Goal: Task Accomplishment & Management: Complete application form

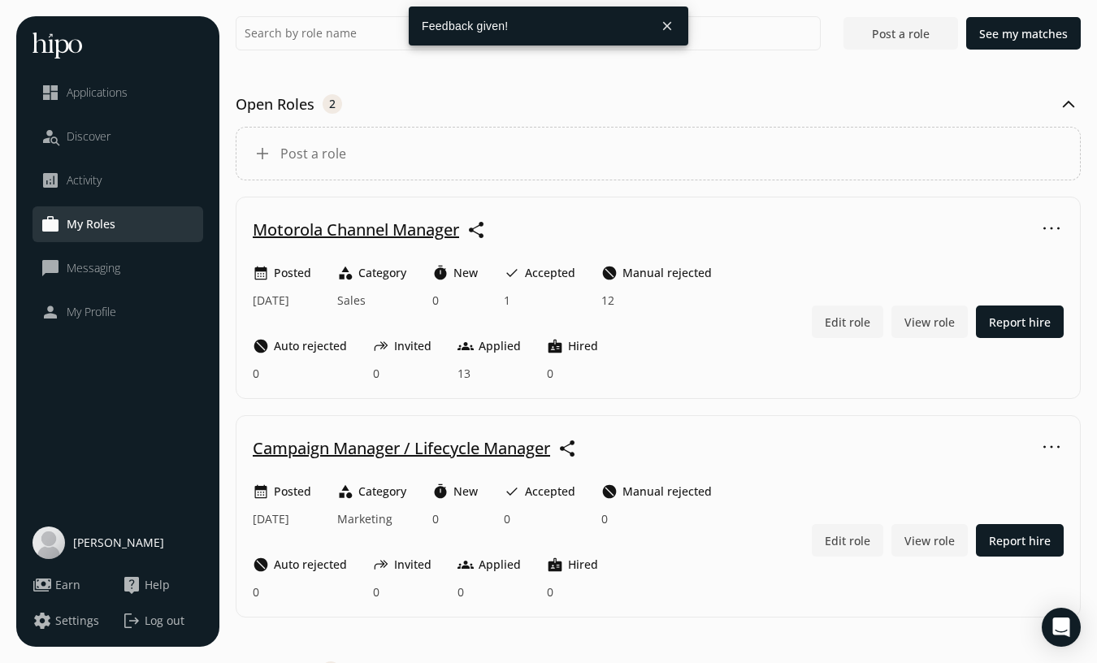
click at [675, 27] on button "close" at bounding box center [666, 25] width 29 height 29
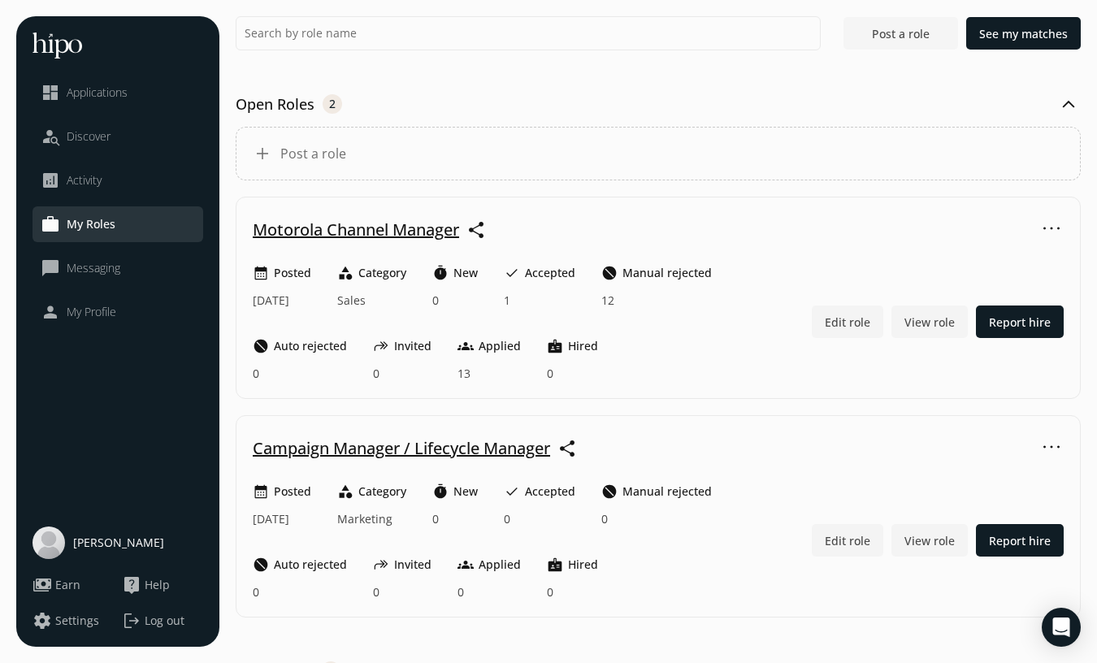
click at [903, 28] on span "Post a role" at bounding box center [901, 33] width 58 height 17
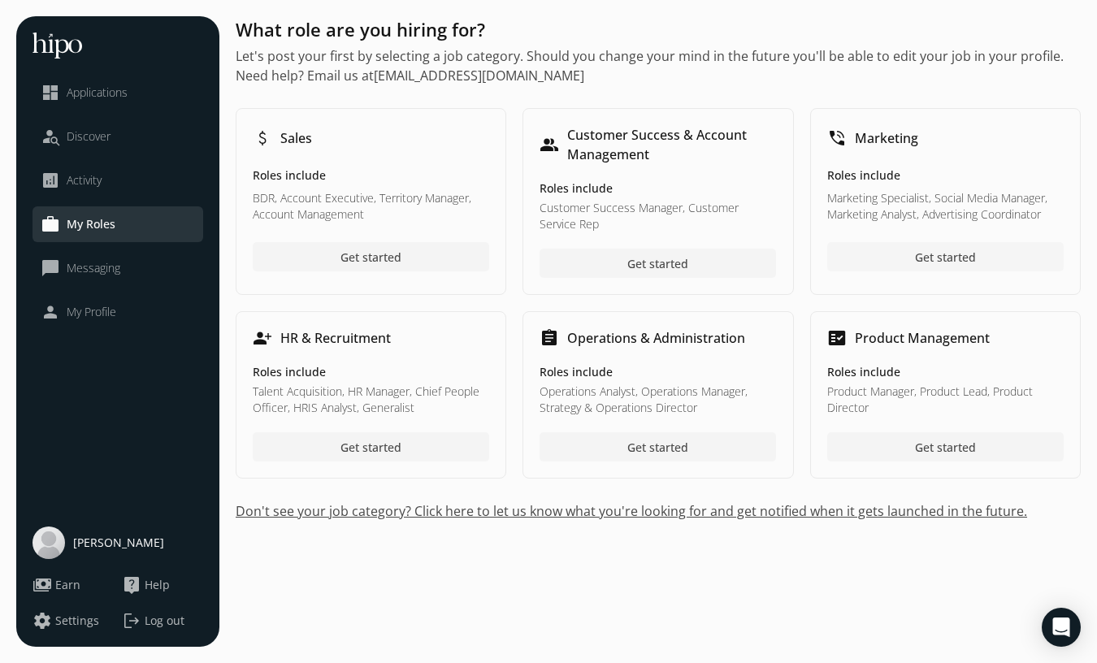
click at [942, 261] on span "Get started" at bounding box center [945, 257] width 61 height 17
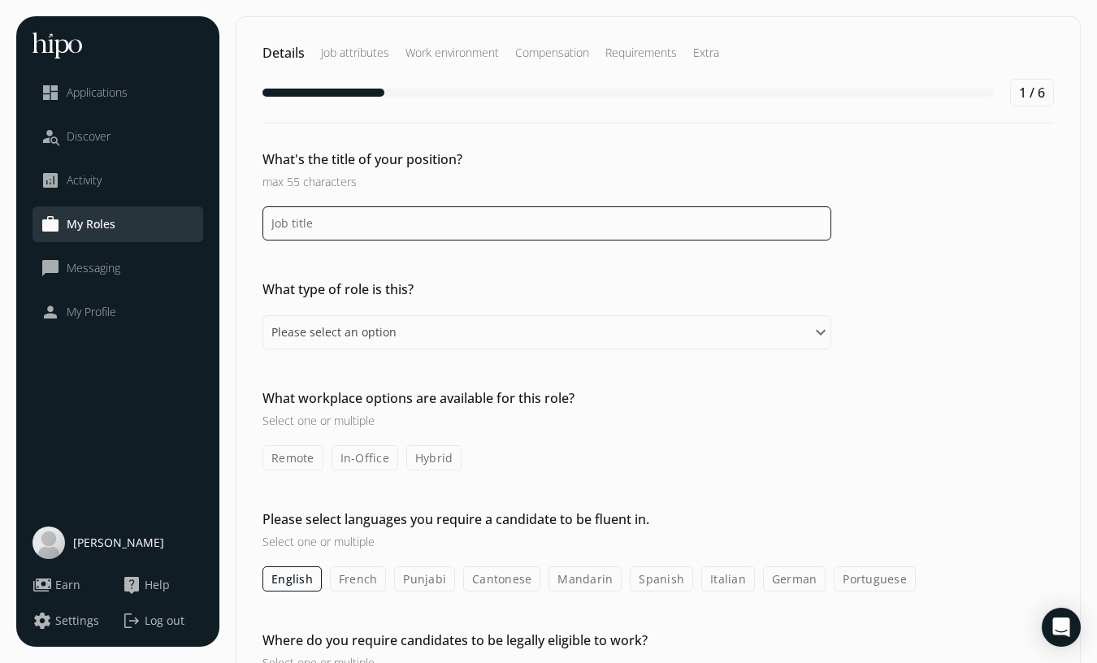
click at [414, 232] on input at bounding box center [546, 223] width 569 height 34
type input "Growth Marketing Specialist"
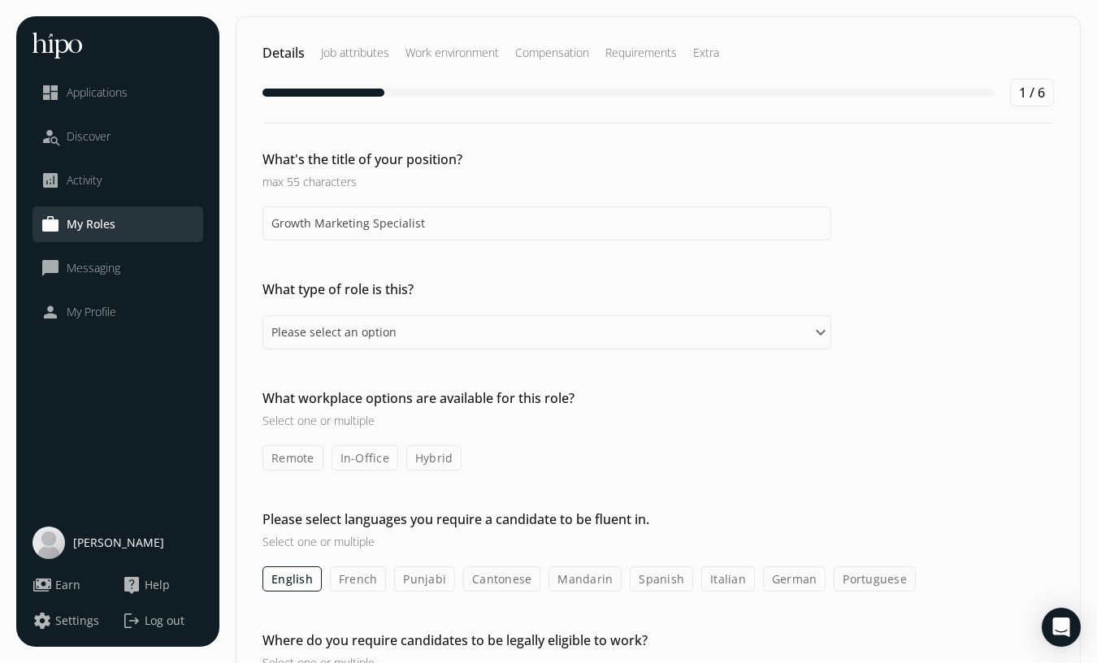
click at [430, 270] on div "Details Job attributes Work environment Compensation Requirements Extra 1 / 6 W…" at bounding box center [658, 629] width 845 height 1226
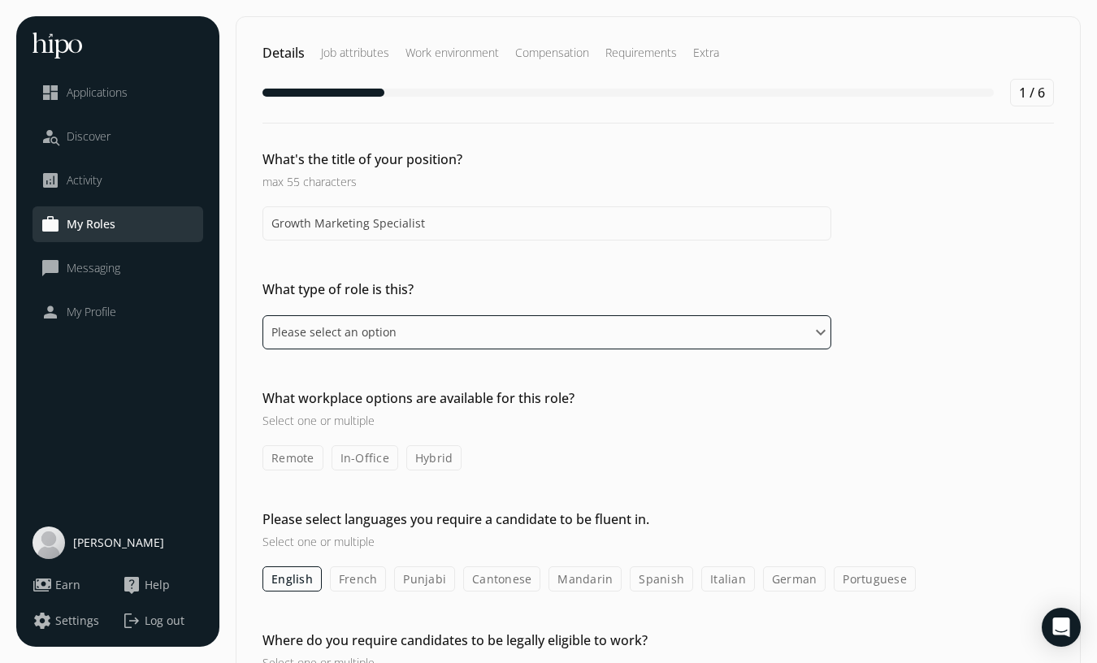
click at [413, 335] on select "Please select an option Full-time Part-time Contract" at bounding box center [546, 332] width 569 height 34
select select "fulltime"
click at [262, 315] on select "Please select an option Full-time Part-time Contract" at bounding box center [546, 332] width 569 height 34
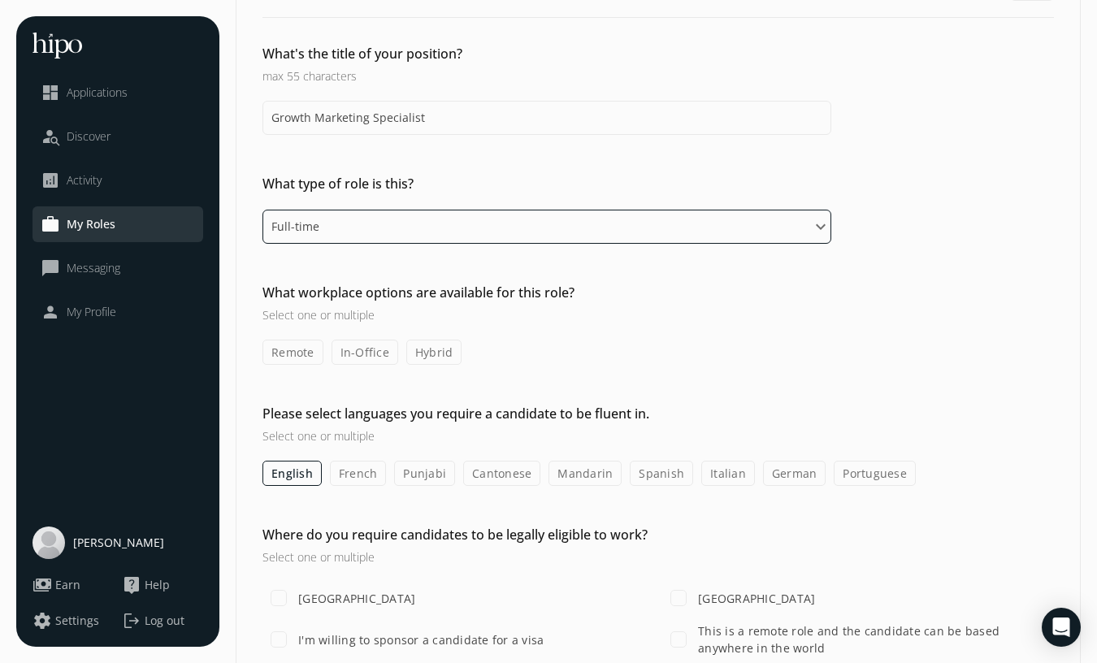
scroll to position [124, 0]
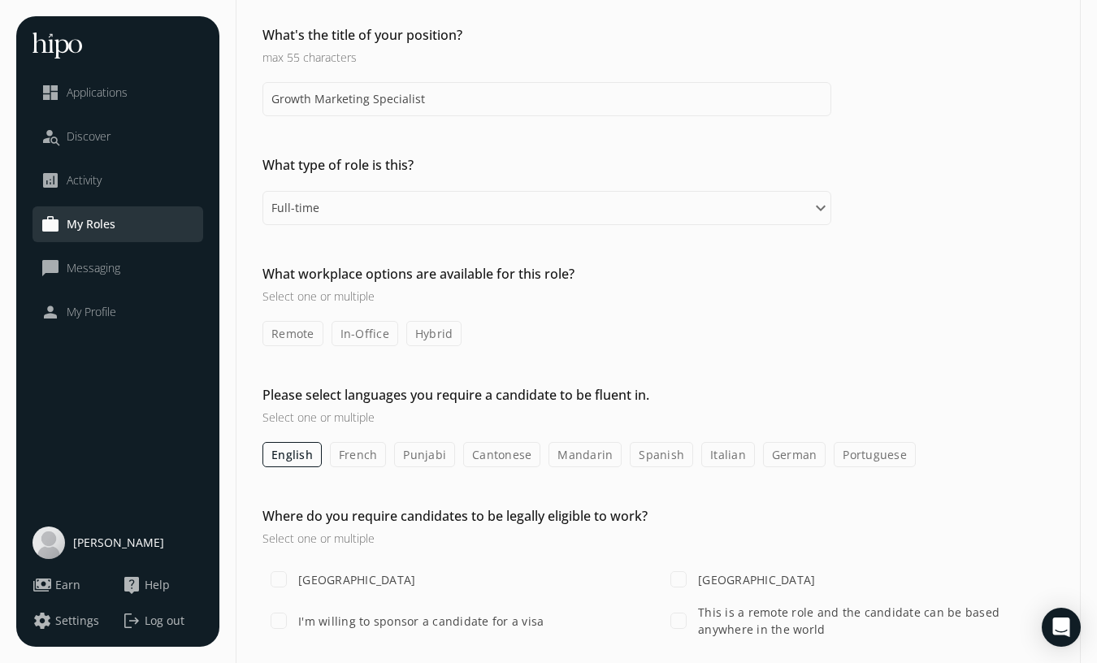
drag, startPoint x: 412, startPoint y: 349, endPoint x: 353, endPoint y: 343, distance: 59.7
click at [353, 343] on label "In-Office" at bounding box center [364, 333] width 67 height 25
click at [0, 0] on input "In-Office" at bounding box center [0, 0] width 0 height 0
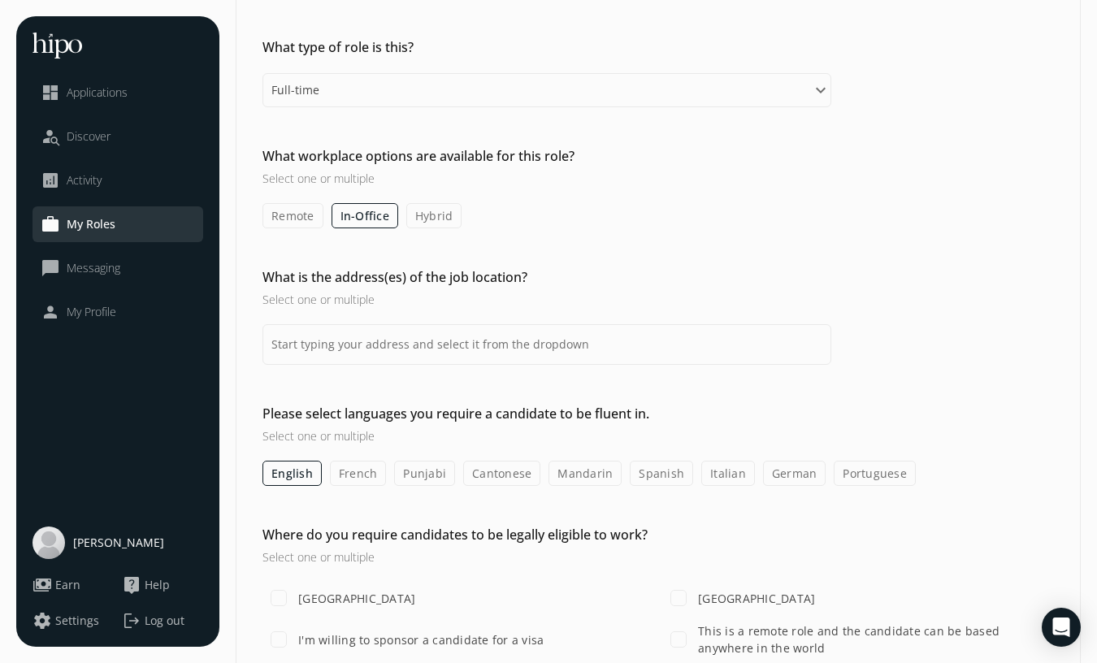
scroll to position [255, 0]
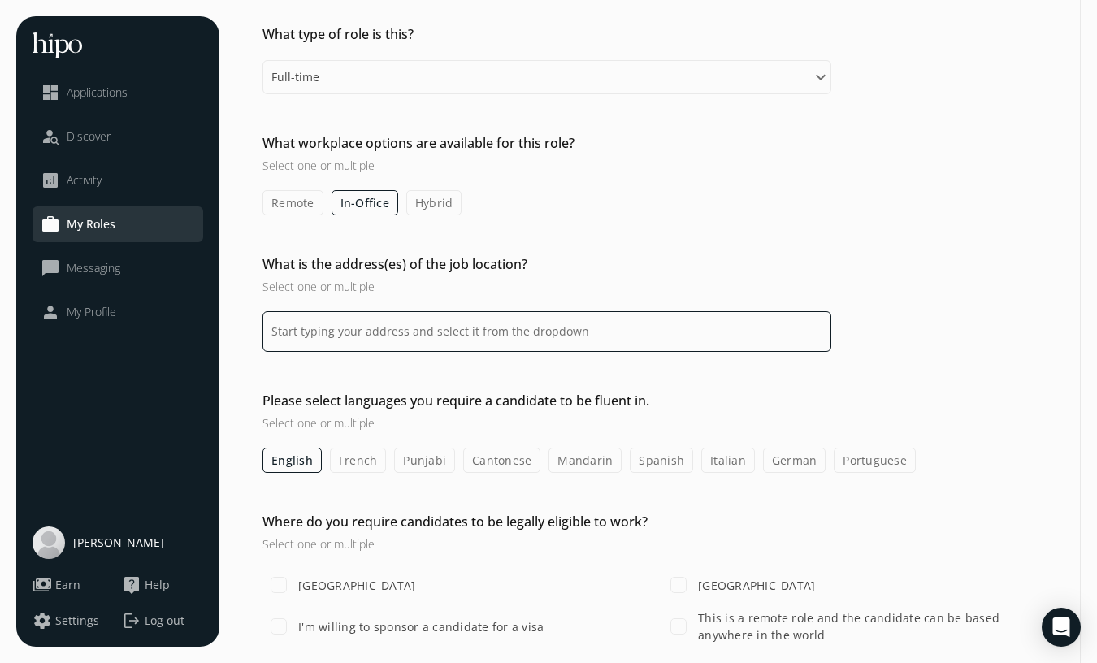
click at [385, 330] on input at bounding box center [546, 331] width 569 height 41
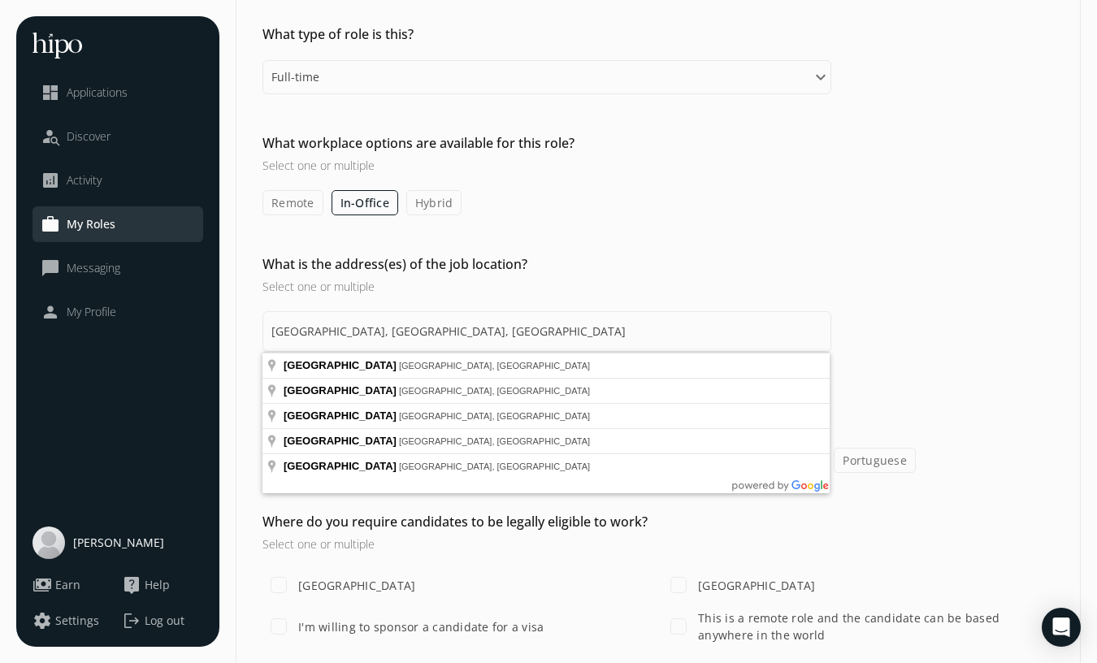
type input "[GEOGRAPHIC_DATA], [GEOGRAPHIC_DATA], [GEOGRAPHIC_DATA]"
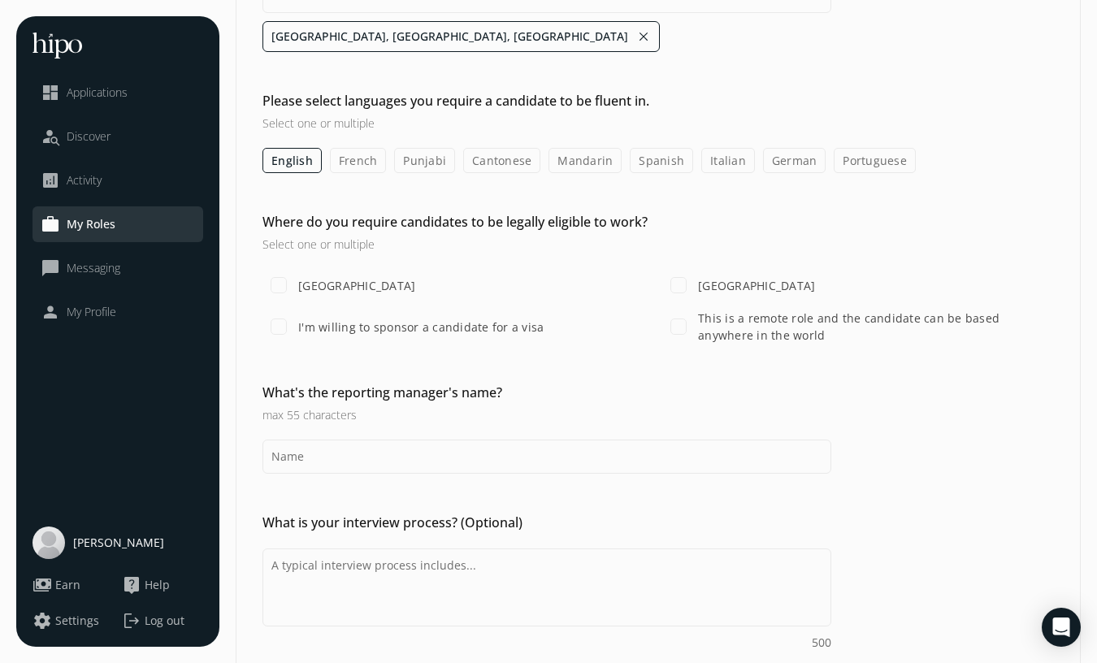
scroll to position [595, 0]
drag, startPoint x: 392, startPoint y: 366, endPoint x: 293, endPoint y: 277, distance: 132.9
click at [293, 277] on input "[GEOGRAPHIC_DATA]" at bounding box center [278, 284] width 32 height 32
checkbox input "true"
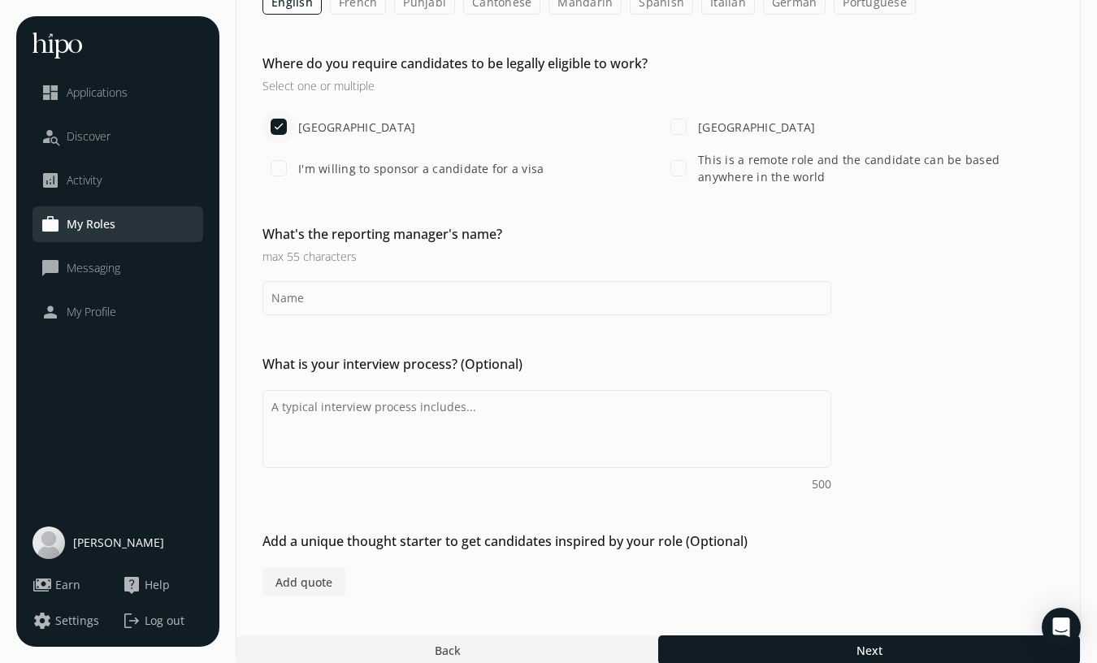
scroll to position [753, 0]
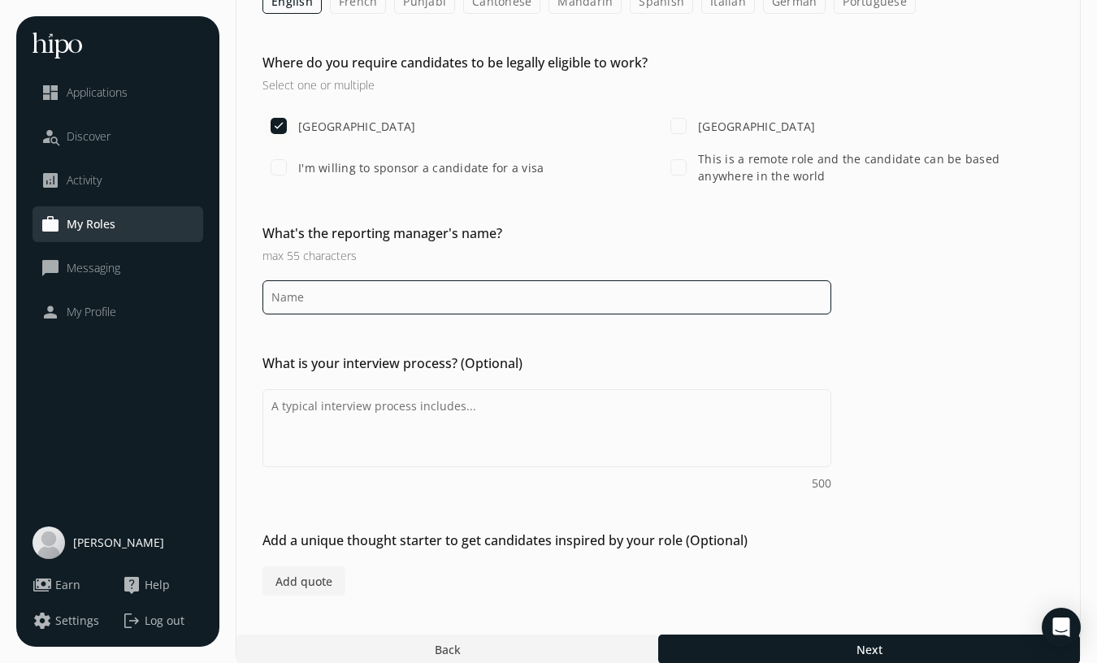
click at [322, 306] on input at bounding box center [546, 297] width 569 height 34
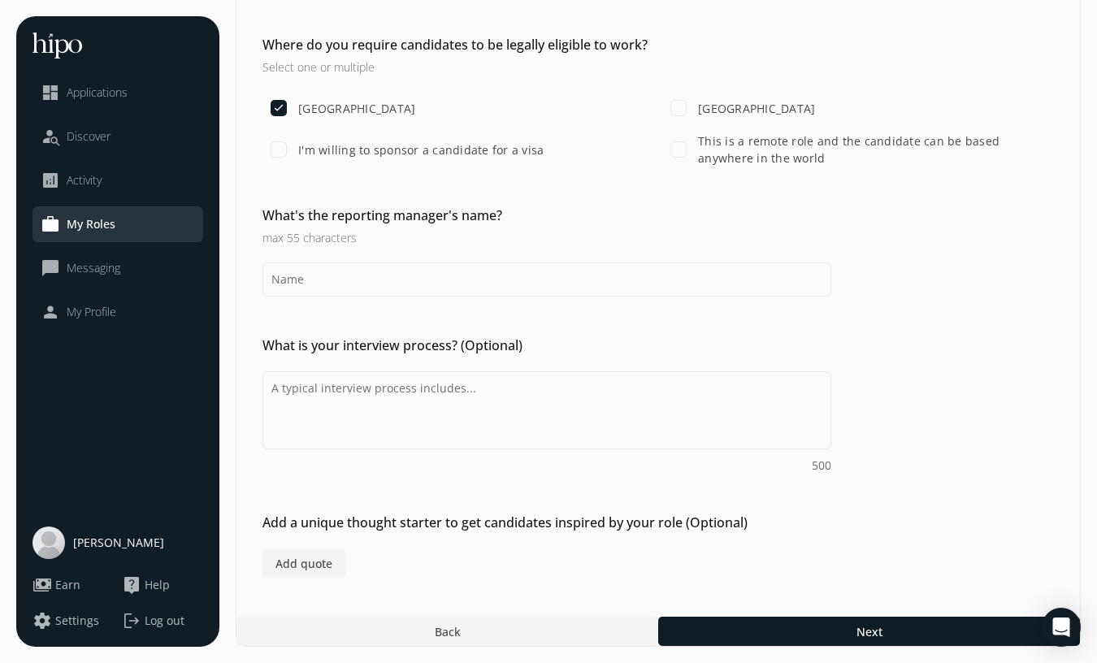
click at [855, 631] on div at bounding box center [869, 631] width 422 height 29
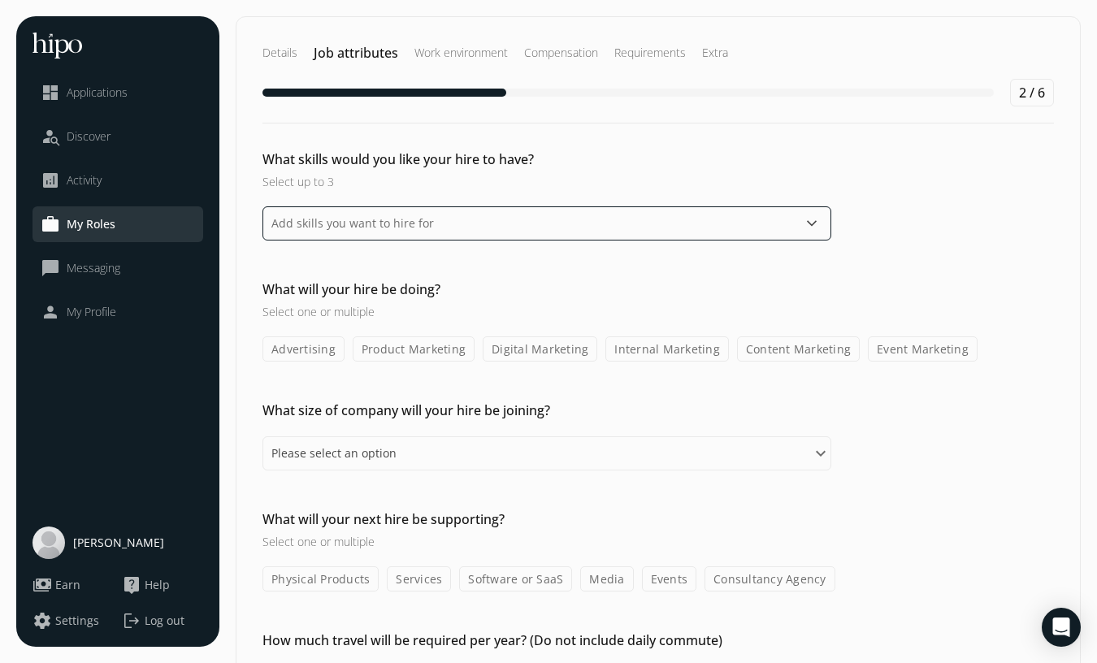
click at [522, 229] on input "text" at bounding box center [546, 223] width 569 height 34
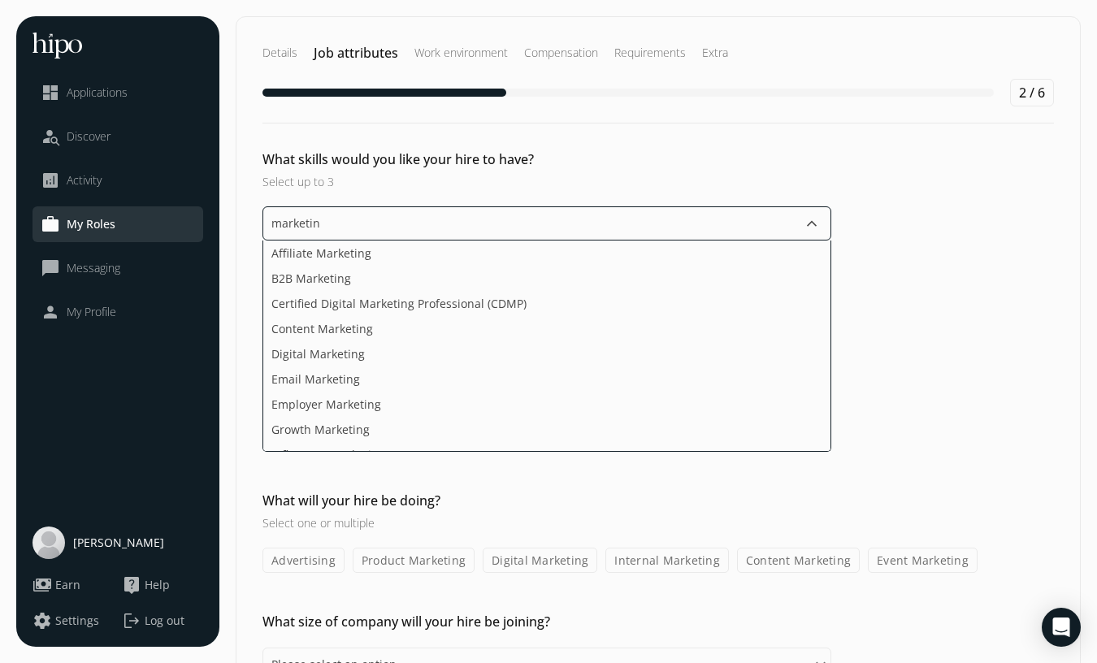
type input "marketing"
click at [405, 281] on li "B2B Marketing" at bounding box center [546, 278] width 567 height 25
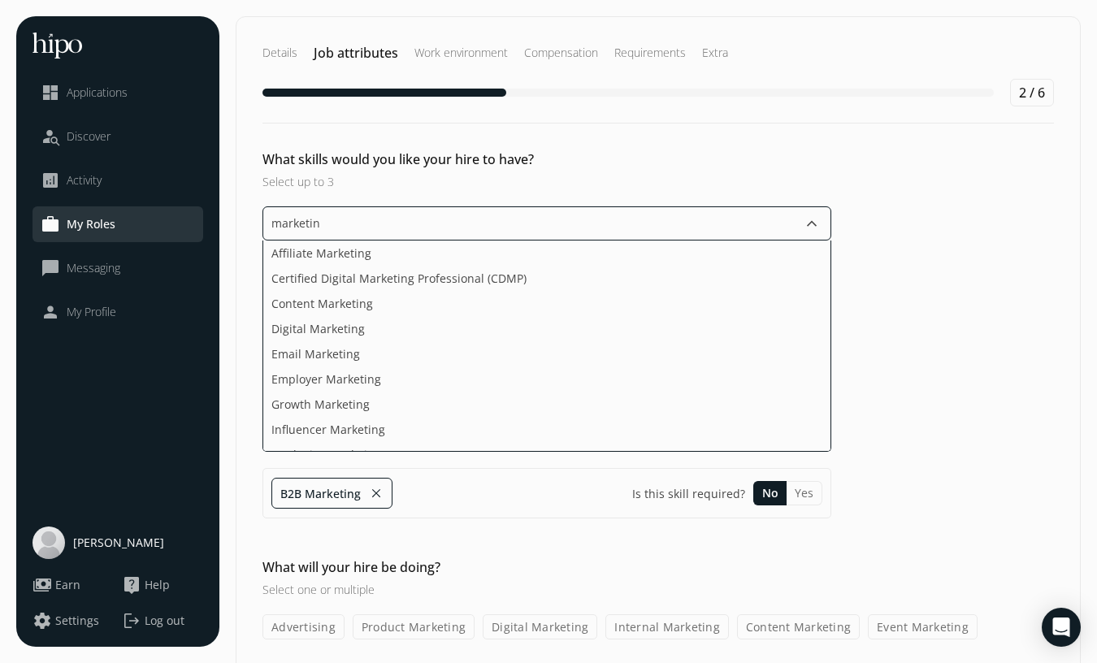
type input "marketing"
click at [360, 406] on li "Growth Marketing" at bounding box center [546, 404] width 567 height 25
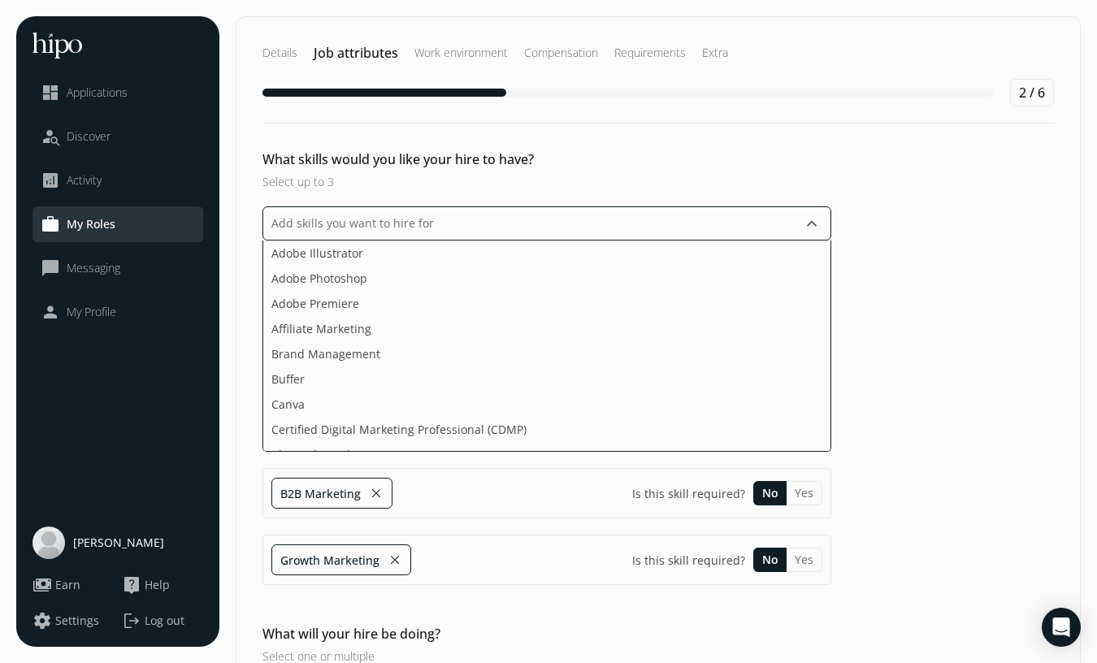
click at [357, 219] on input "text" at bounding box center [546, 223] width 569 height 34
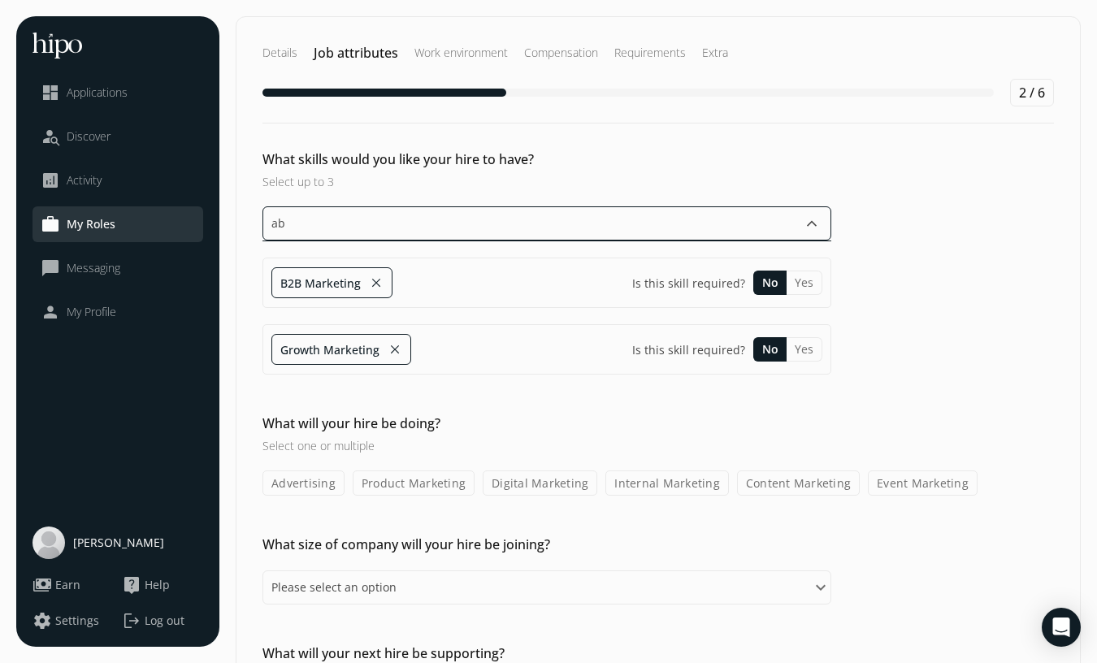
type input "a"
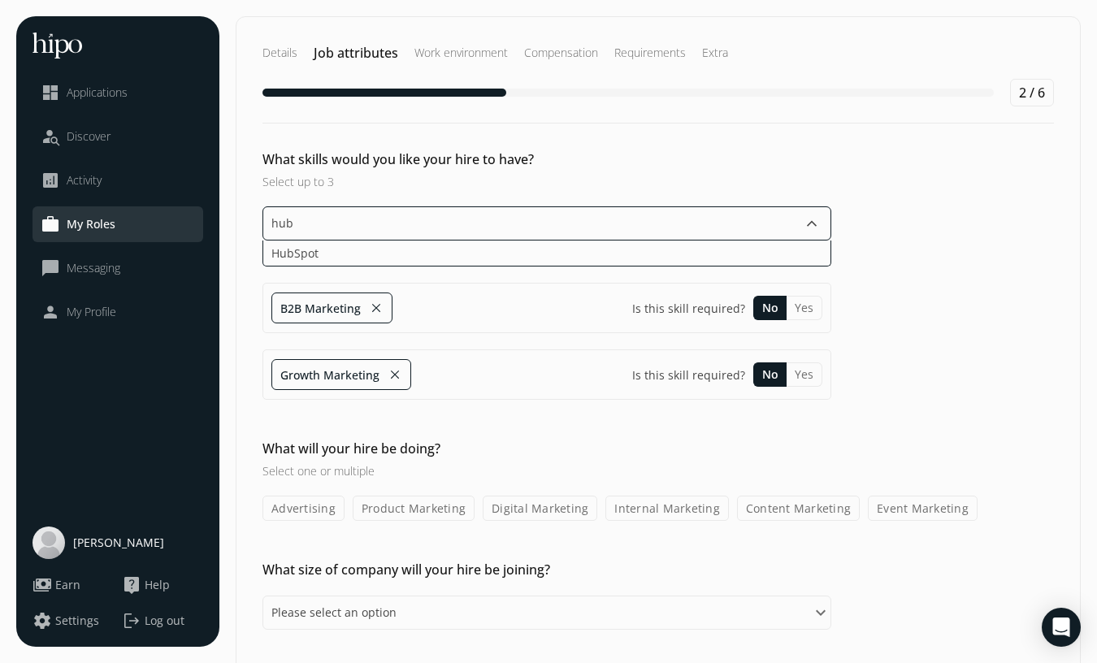
type input "hubs"
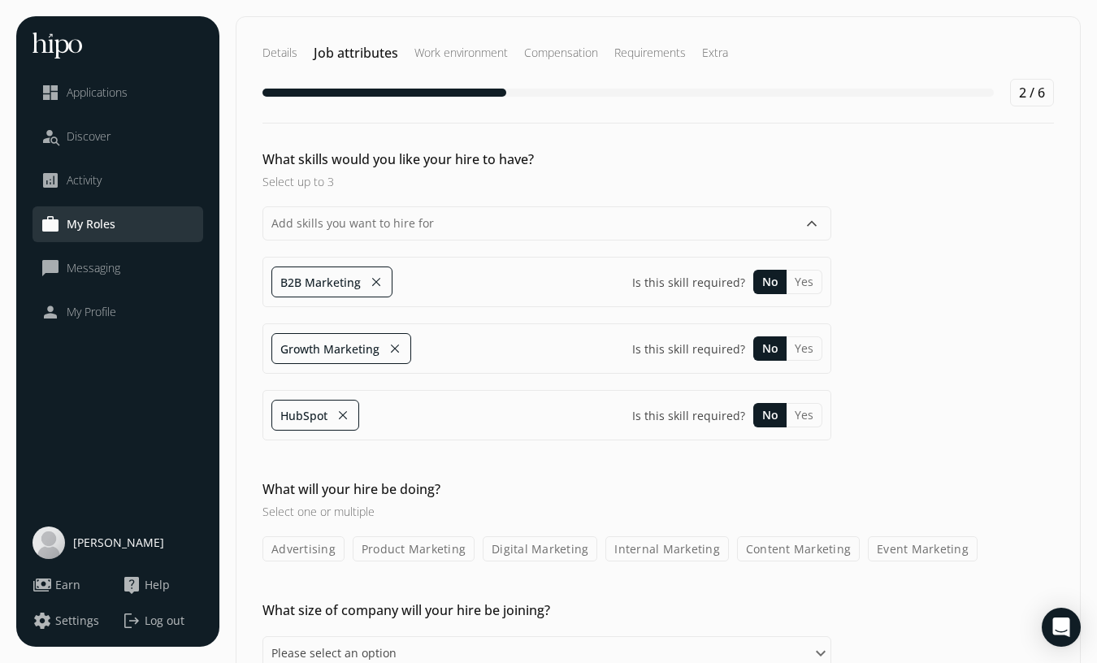
click at [543, 483] on h2 "What will your hire be doing?" at bounding box center [546, 488] width 569 height 19
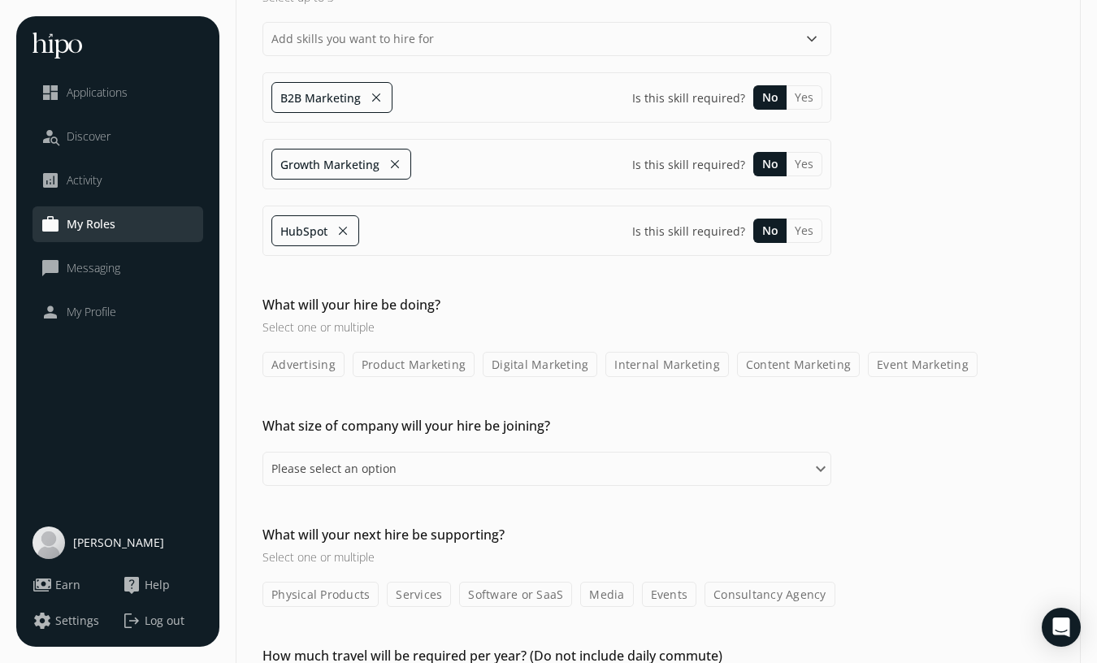
scroll to position [187, 0]
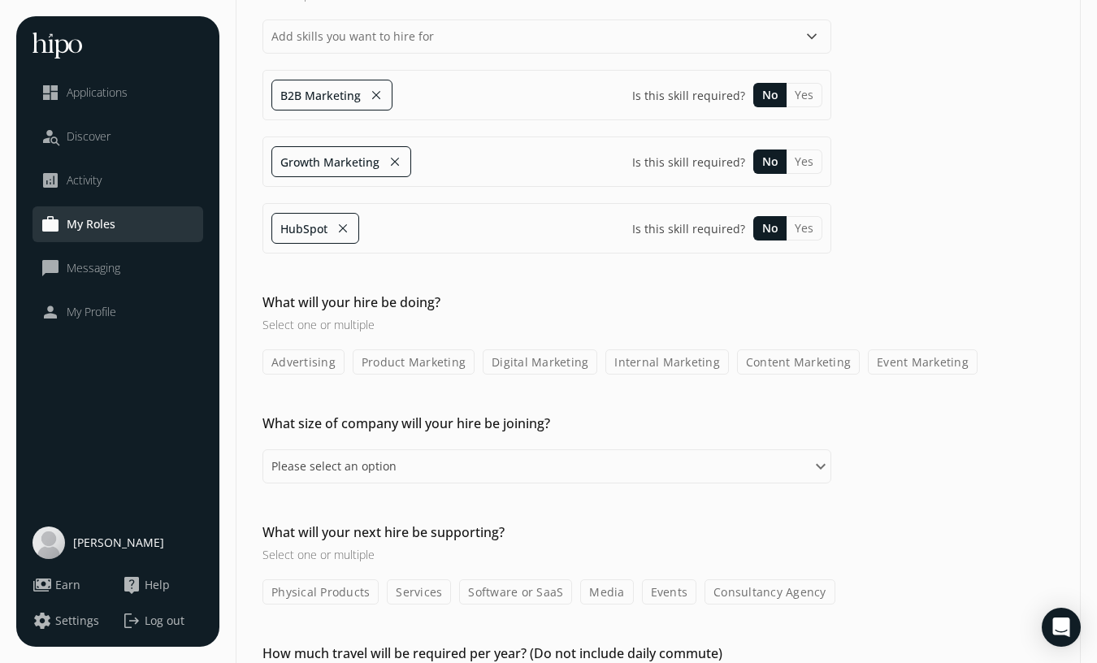
click at [552, 362] on label "Digital Marketing" at bounding box center [540, 361] width 115 height 25
click at [0, 0] on input "Digital Marketing" at bounding box center [0, 0] width 0 height 0
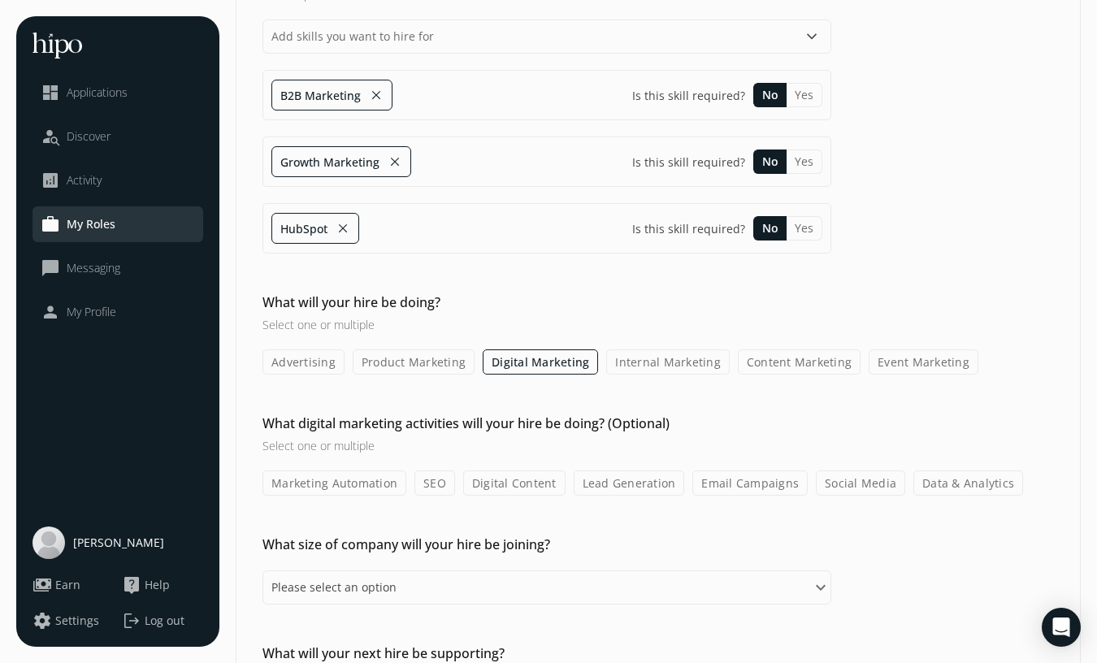
click at [760, 359] on label "Content Marketing" at bounding box center [799, 361] width 123 height 25
click at [0, 0] on input "Content Marketing" at bounding box center [0, 0] width 0 height 0
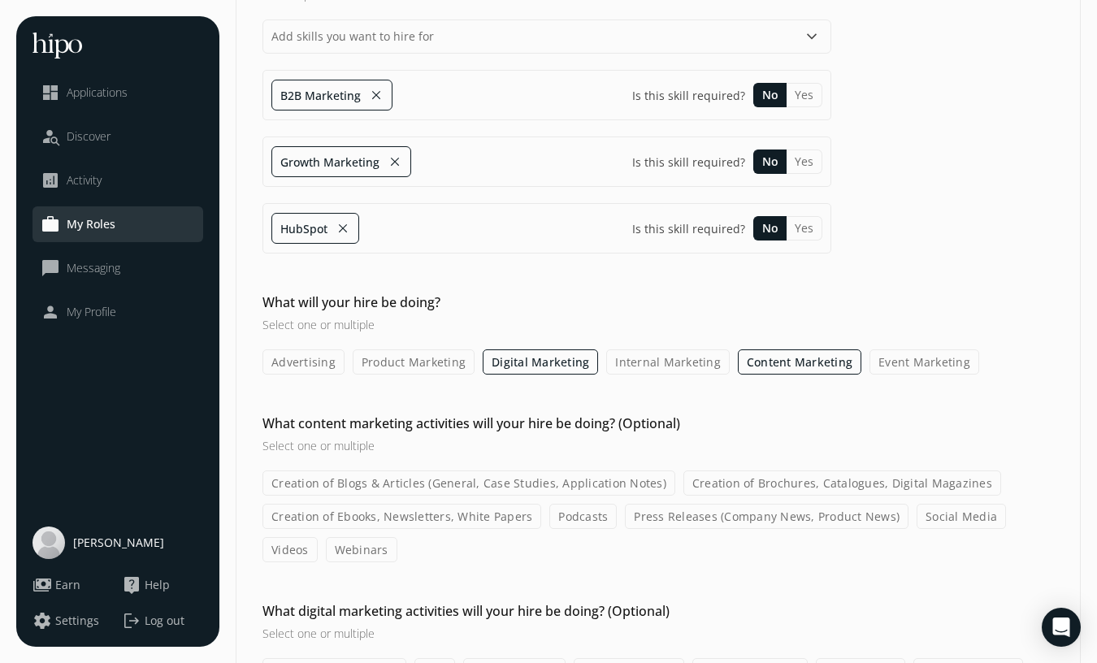
click at [910, 367] on label "Event Marketing" at bounding box center [924, 361] width 110 height 25
click at [0, 0] on input "Event Marketing" at bounding box center [0, 0] width 0 height 0
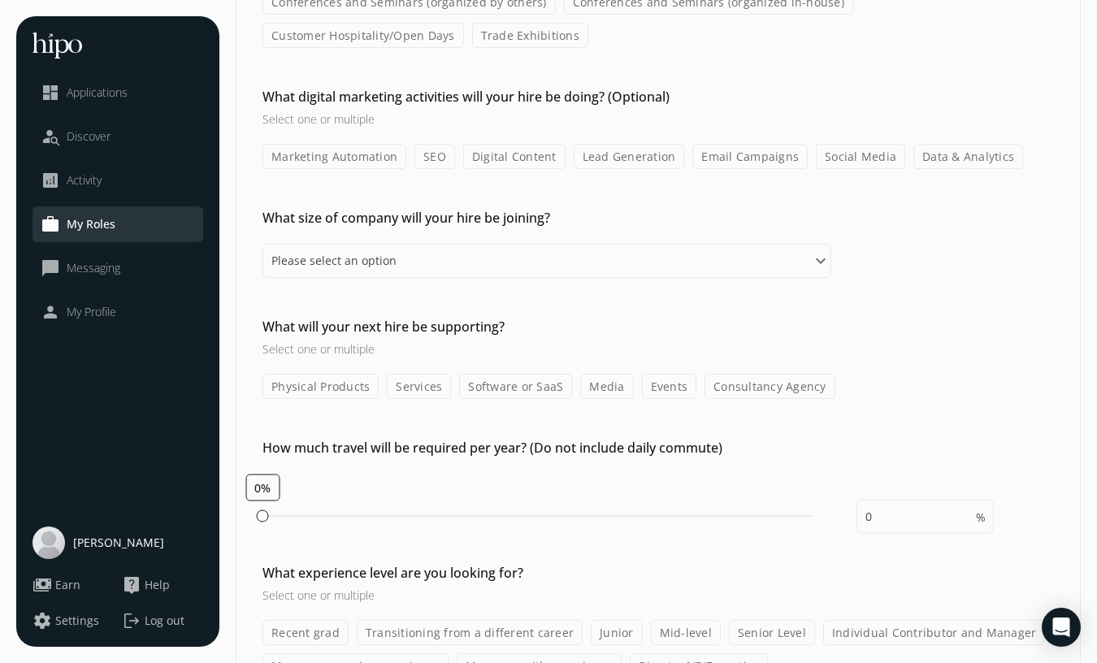
scroll to position [859, 0]
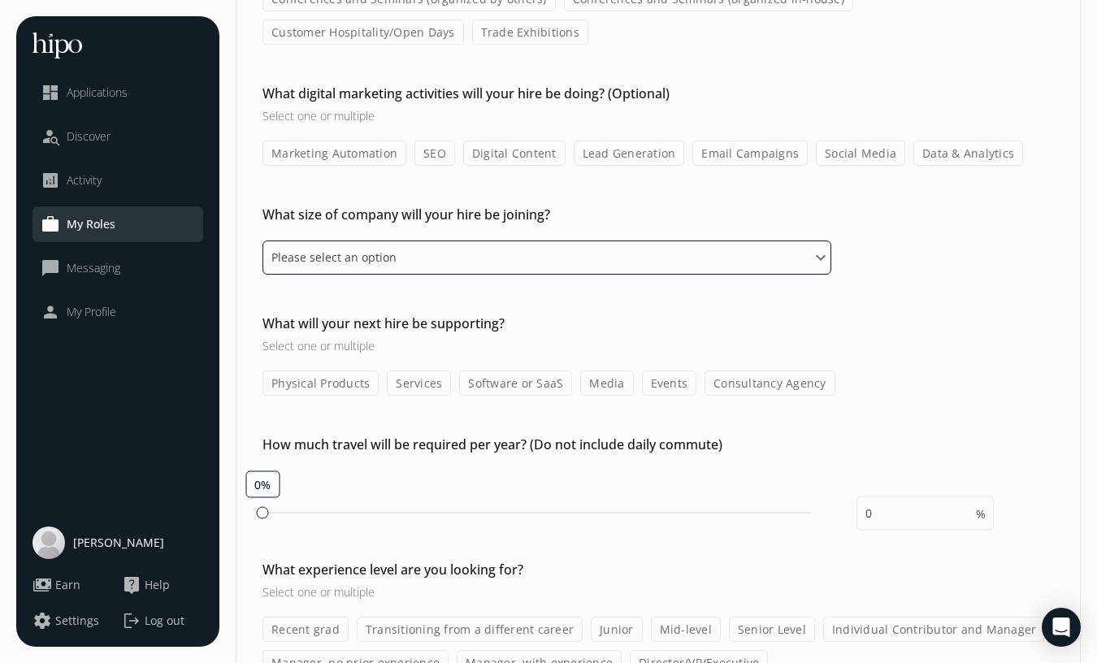
click at [537, 254] on select "Please select an option 1 - 10 11 - 50 51 - 100 101 - 200 201 - 500 501 - 1,000…" at bounding box center [546, 257] width 569 height 34
select select "eleven_fifty"
click at [262, 240] on select "Please select an option 1 - 10 11 - 50 51 - 100 101 - 200 201 - 500 501 - 1,000…" at bounding box center [546, 257] width 569 height 34
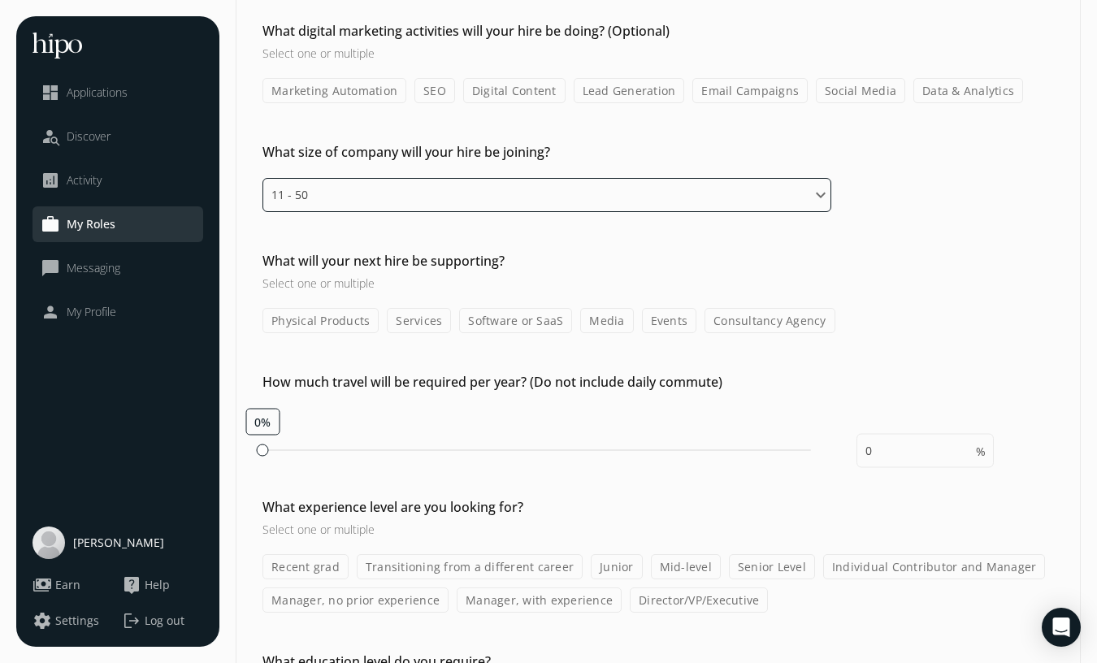
scroll to position [931, 0]
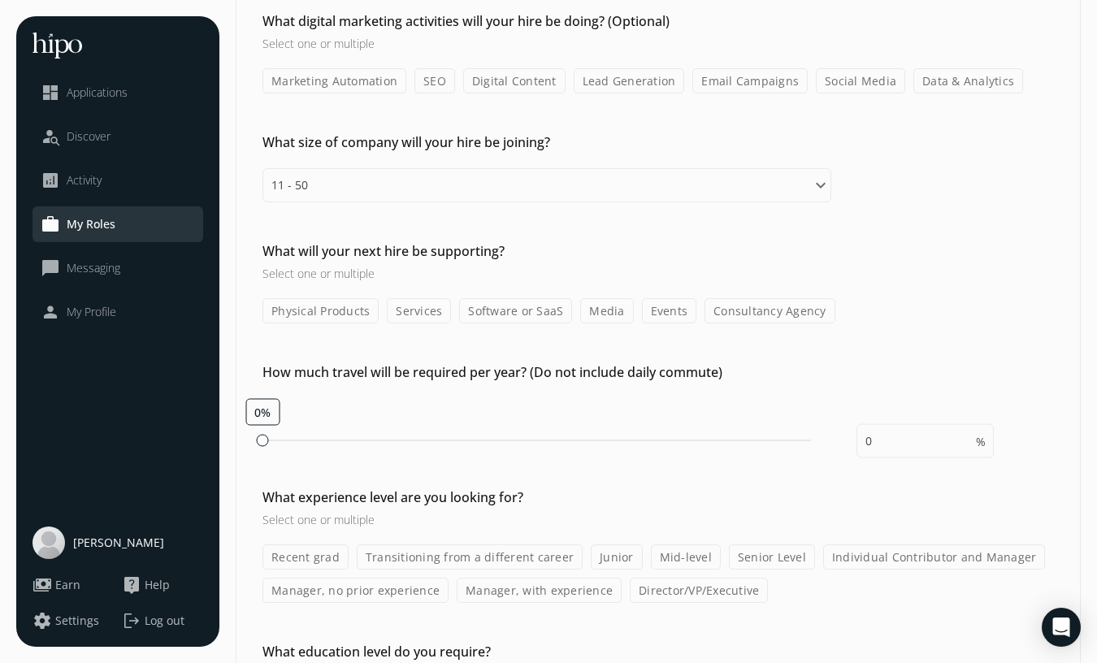
drag, startPoint x: 528, startPoint y: 296, endPoint x: 518, endPoint y: 312, distance: 19.4
click at [518, 312] on label "Software or SaaS" at bounding box center [515, 310] width 113 height 25
click at [0, 0] on input "Software or SaaS" at bounding box center [0, 0] width 0 height 0
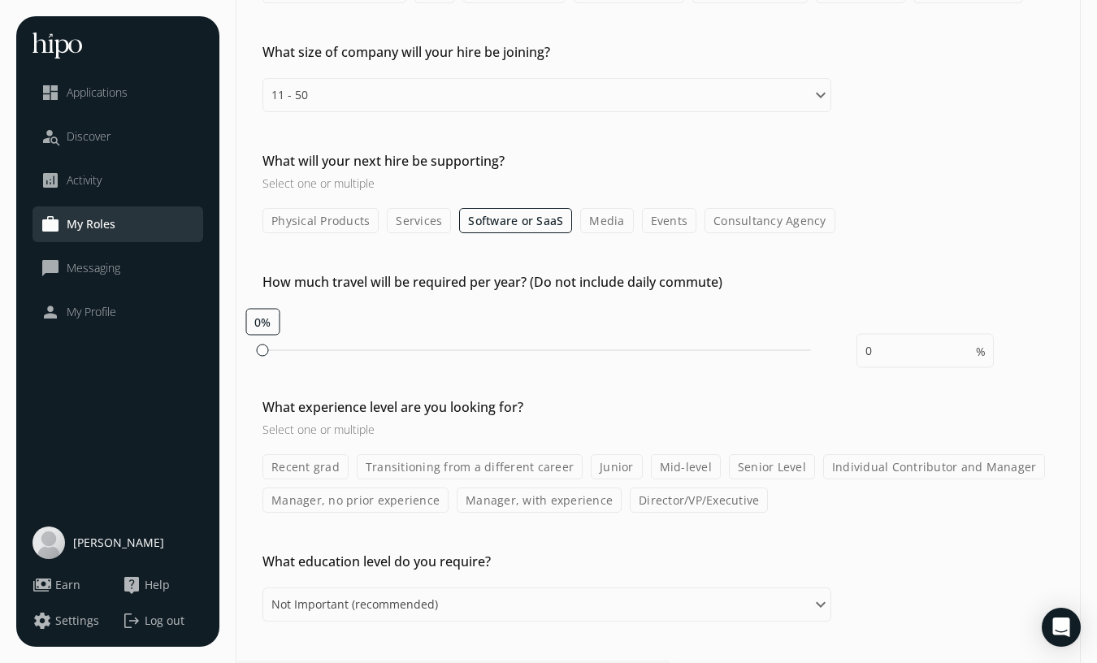
scroll to position [1038, 0]
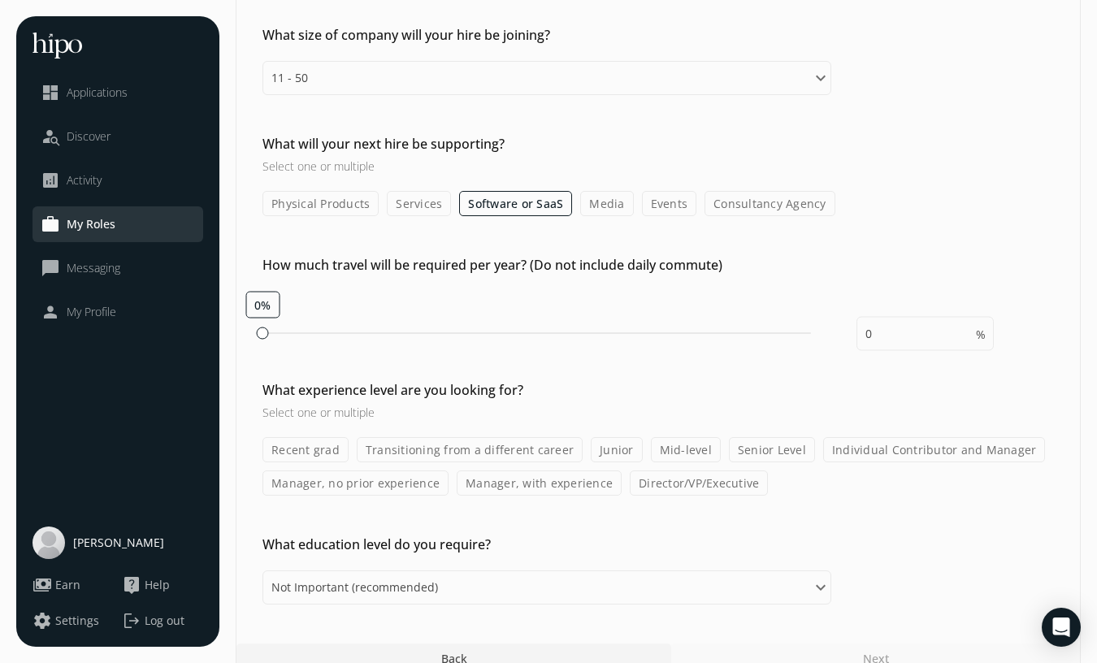
click at [269, 332] on div "0%" at bounding box center [536, 333] width 548 height 2
type input "10"
drag, startPoint x: 518, startPoint y: 312, endPoint x: 314, endPoint y: 335, distance: 204.4
click at [314, 335] on div at bounding box center [315, 333] width 12 height 12
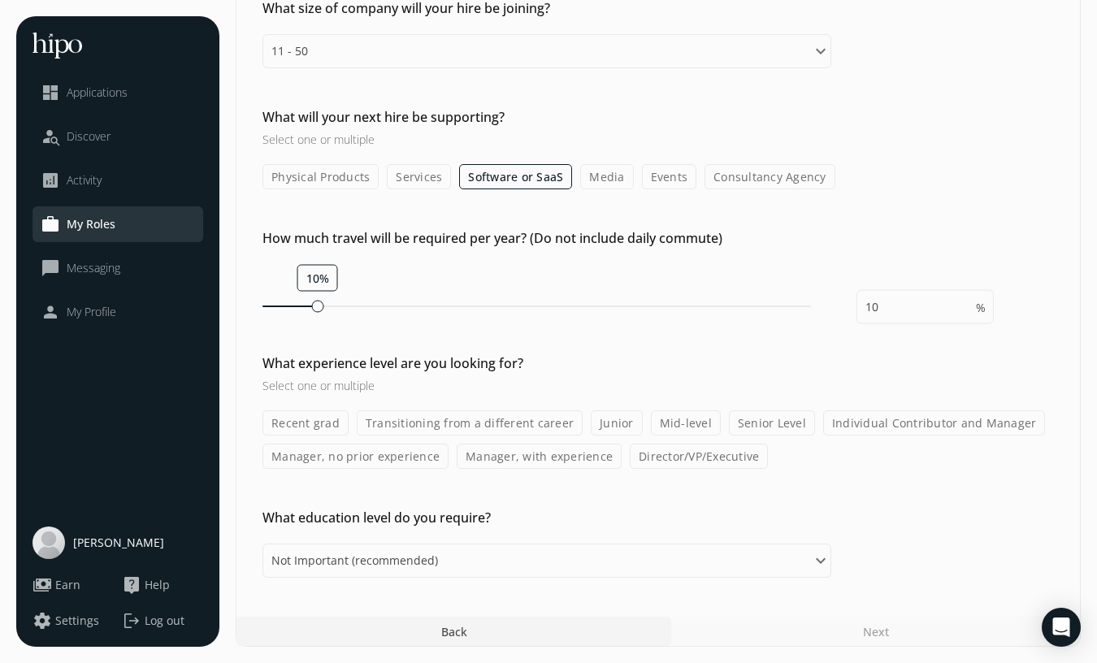
drag, startPoint x: 314, startPoint y: 335, endPoint x: 602, endPoint y: 421, distance: 300.2
click at [602, 421] on label "Junior" at bounding box center [617, 422] width 52 height 25
click at [0, 0] on input "Junior" at bounding box center [0, 0] width 0 height 0
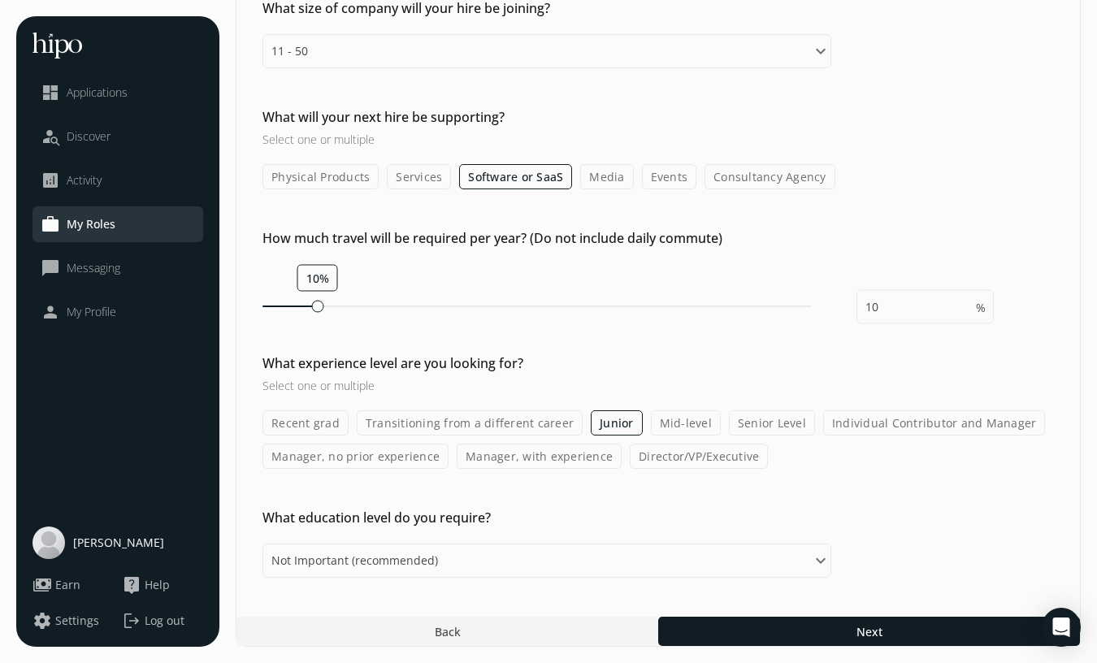
drag, startPoint x: 602, startPoint y: 421, endPoint x: 661, endPoint y: 421, distance: 59.3
click at [661, 421] on label "Mid-level" at bounding box center [686, 422] width 70 height 25
click at [0, 0] on input "Mid-level" at bounding box center [0, 0] width 0 height 0
click at [316, 431] on label "Recent grad" at bounding box center [305, 422] width 86 height 25
click at [0, 0] on input "Recent grad" at bounding box center [0, 0] width 0 height 0
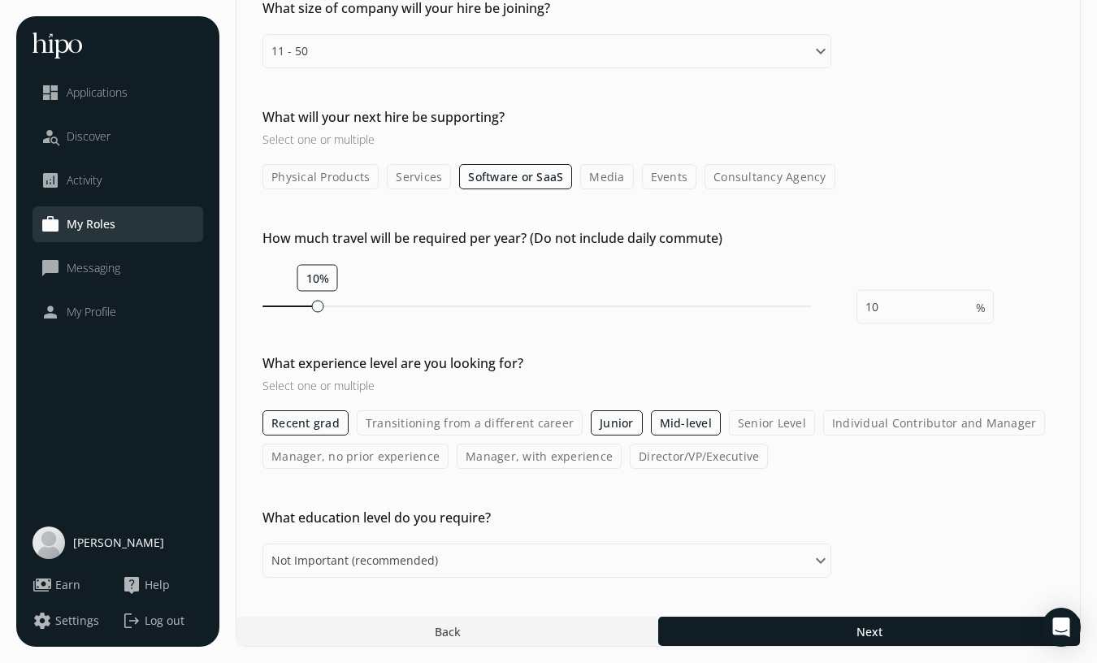
click at [781, 645] on div at bounding box center [869, 631] width 422 height 29
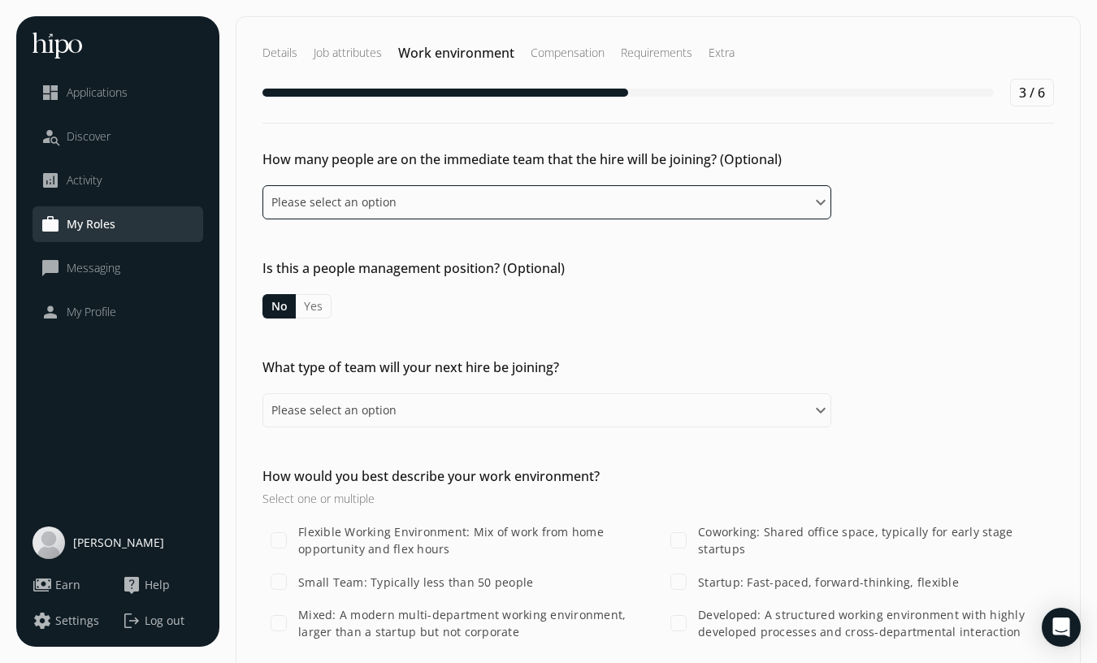
drag, startPoint x: 661, startPoint y: 421, endPoint x: 396, endPoint y: 210, distance: 338.9
click at [396, 210] on select "Please select an option 0-1 2-5 6-10 10-15 15+" at bounding box center [546, 202] width 569 height 34
select select "two_five"
click at [262, 185] on select "Please select an option 0-1 2-5 6-10 10-15 15+" at bounding box center [546, 202] width 569 height 34
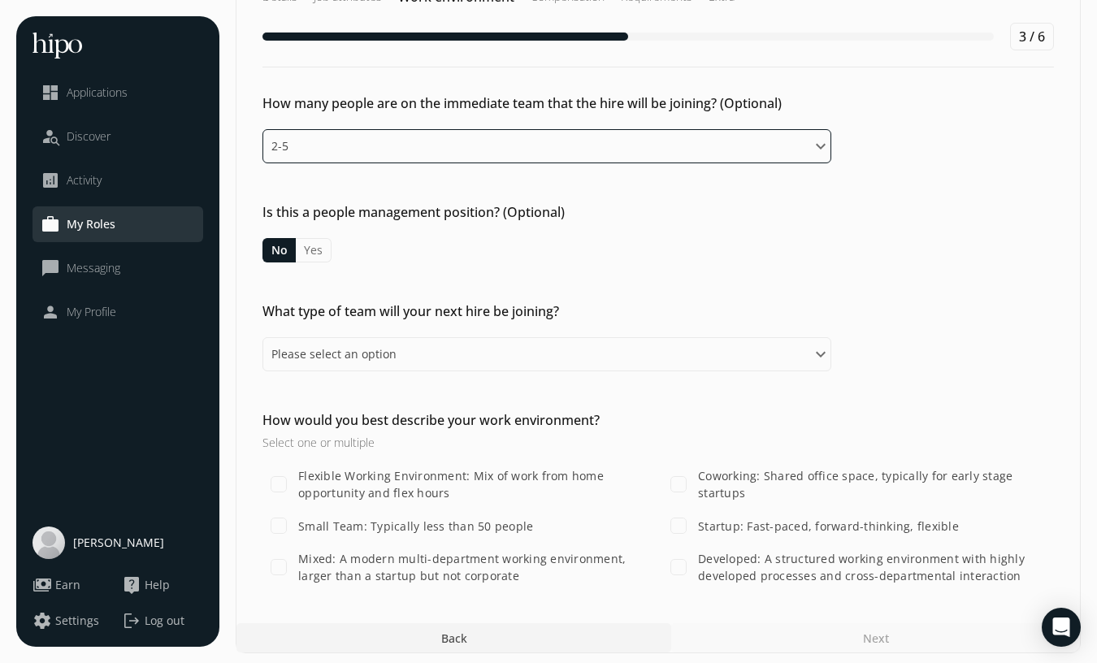
scroll to position [63, 0]
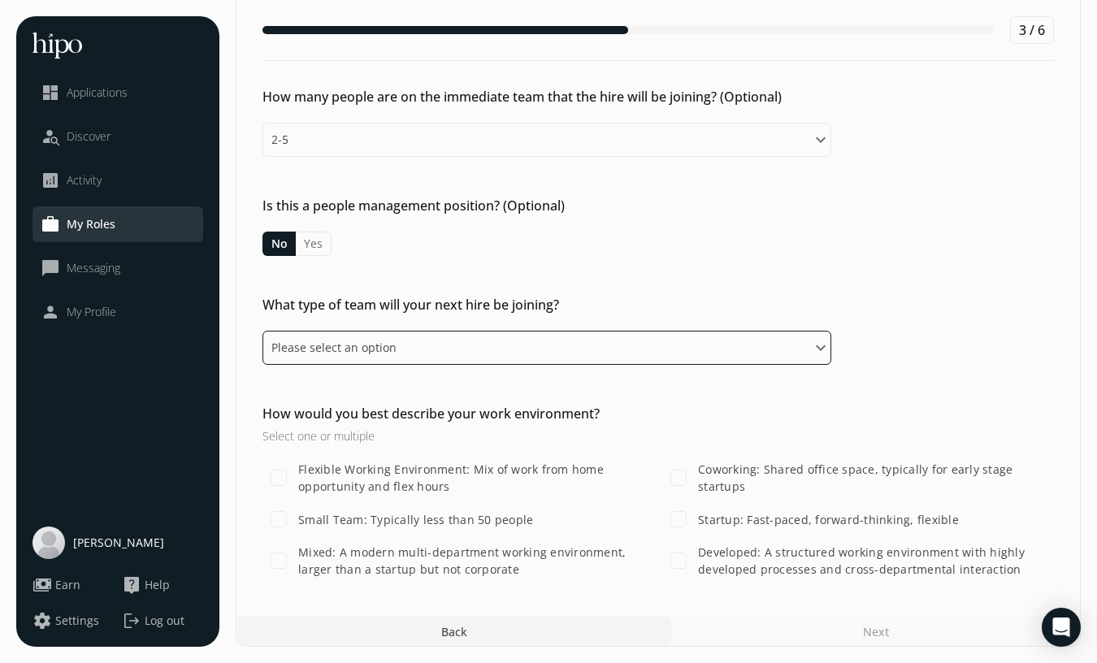
click at [487, 343] on select "Please select an option Independent, might be the only marketing person One of …" at bounding box center [546, 348] width 569 height 34
select select "first"
click at [262, 331] on select "Please select an option Independent, might be the only marketing person One of …" at bounding box center [546, 348] width 569 height 34
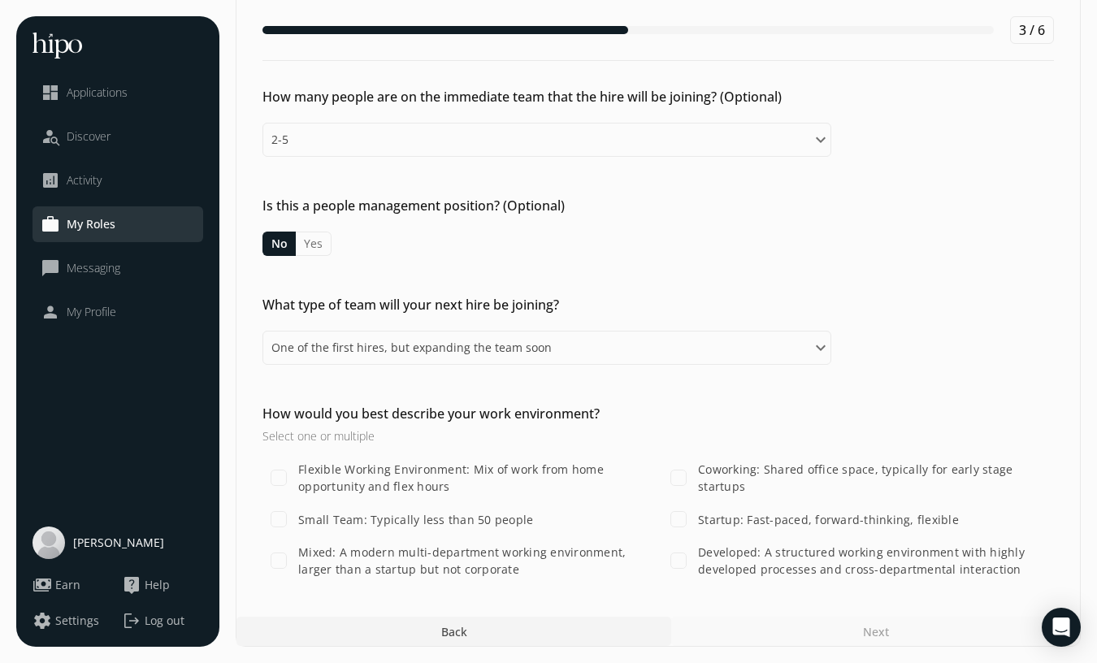
click at [704, 515] on label "Startup: Fast-paced, forward-thinking, flexible" at bounding box center [827, 519] width 264 height 17
click at [695, 515] on input "Startup: Fast-paced, forward-thinking, flexible" at bounding box center [678, 519] width 32 height 32
checkbox input "true"
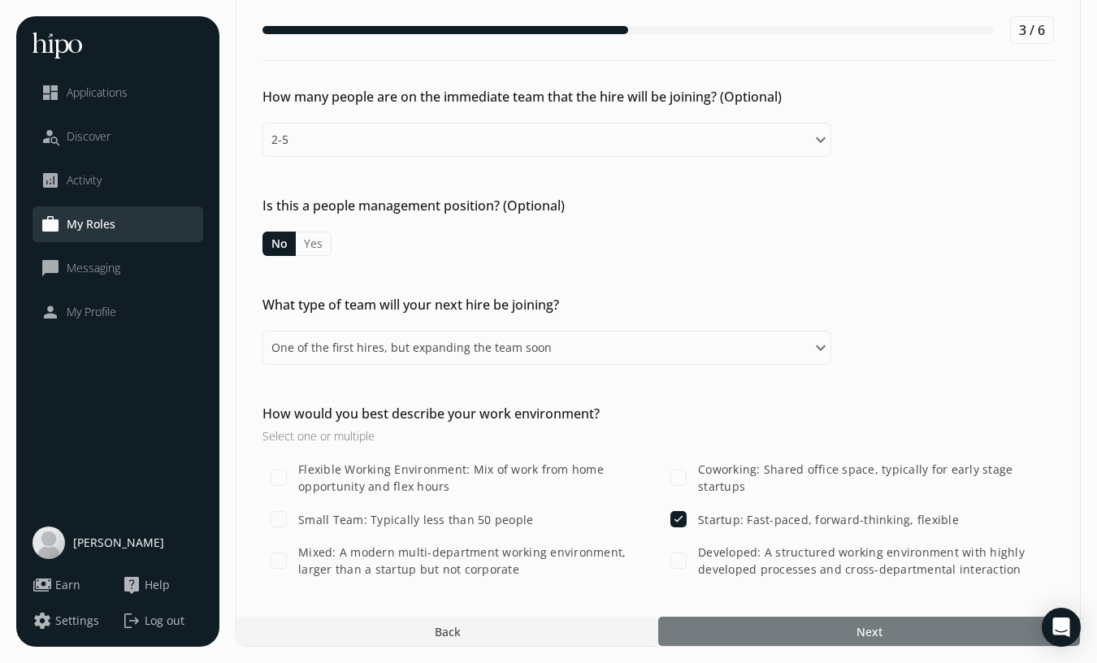
click at [852, 639] on div at bounding box center [869, 631] width 422 height 29
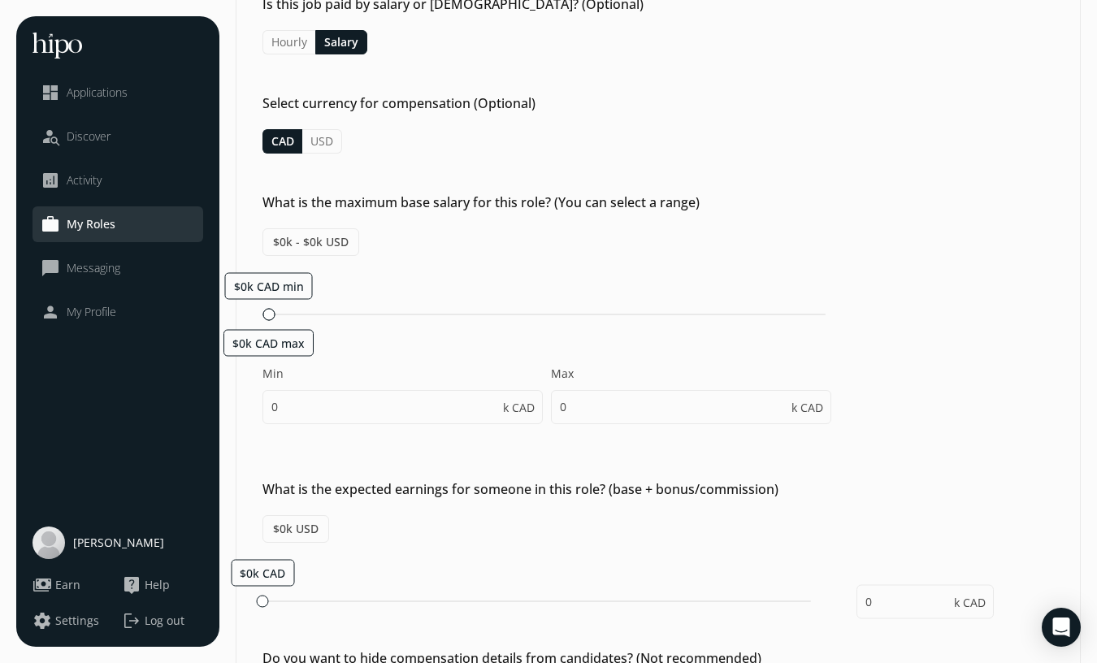
scroll to position [266, 0]
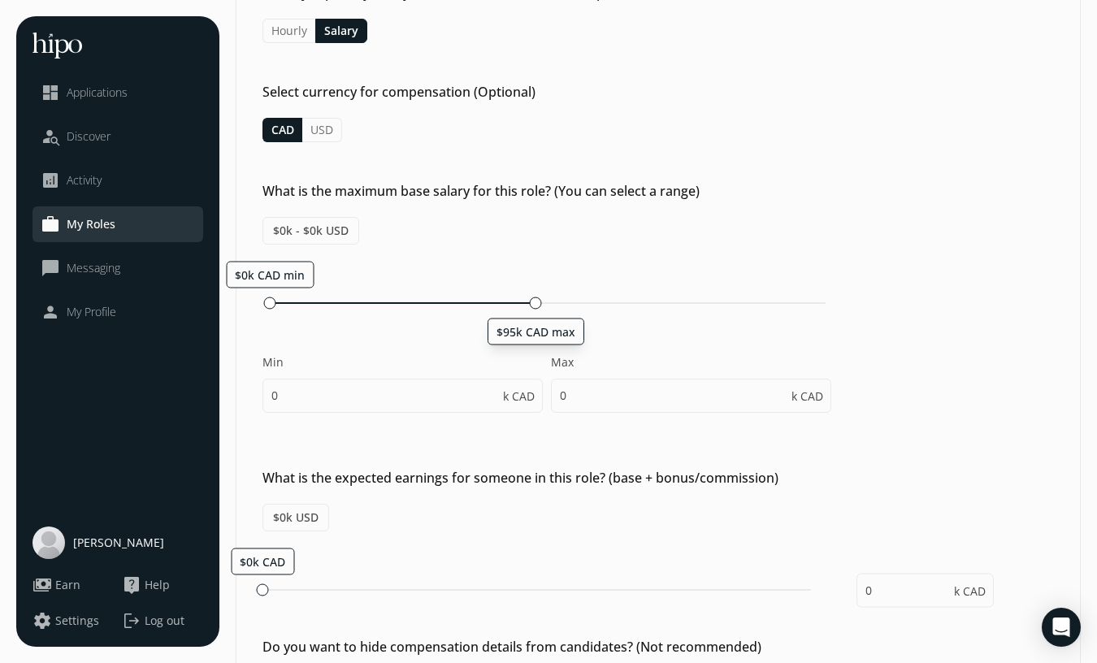
drag, startPoint x: 485, startPoint y: 384, endPoint x: 535, endPoint y: 314, distance: 86.1
click at [535, 314] on div "$0k CAD min $95k CAD max Min 0 k CAD Max 0 k CAD" at bounding box center [546, 345] width 569 height 168
type input "95"
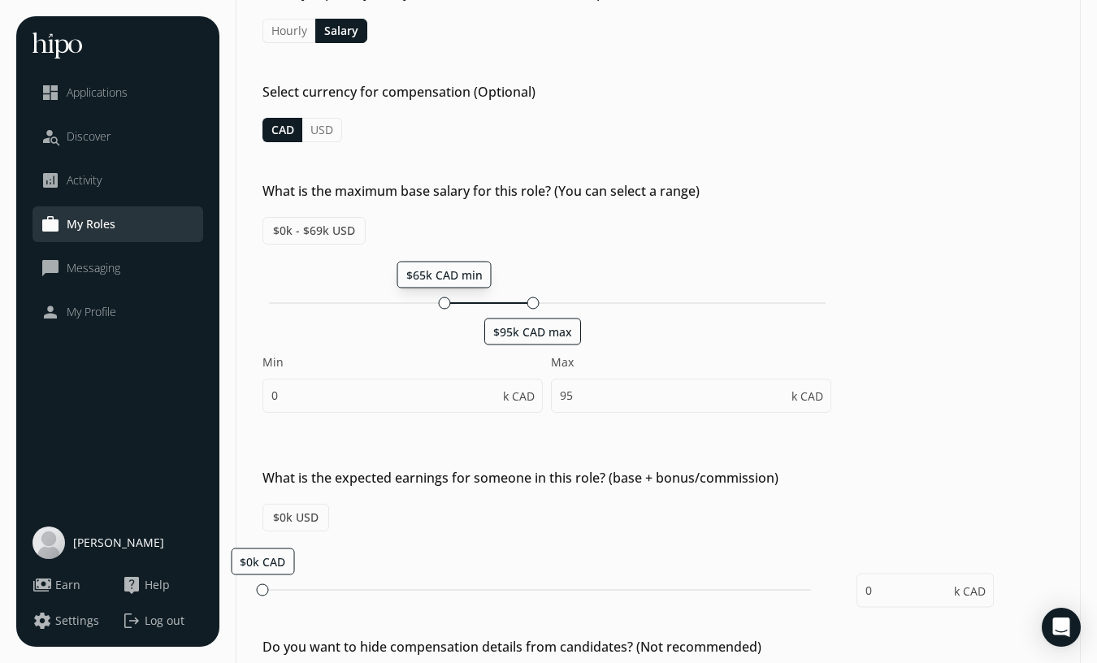
drag, startPoint x: 535, startPoint y: 314, endPoint x: 442, endPoint y: 313, distance: 93.4
click at [442, 313] on div "$65k CAD min $95k CAD max Min 0 k CAD Max 95 k CAD" at bounding box center [546, 345] width 569 height 168
type input "65"
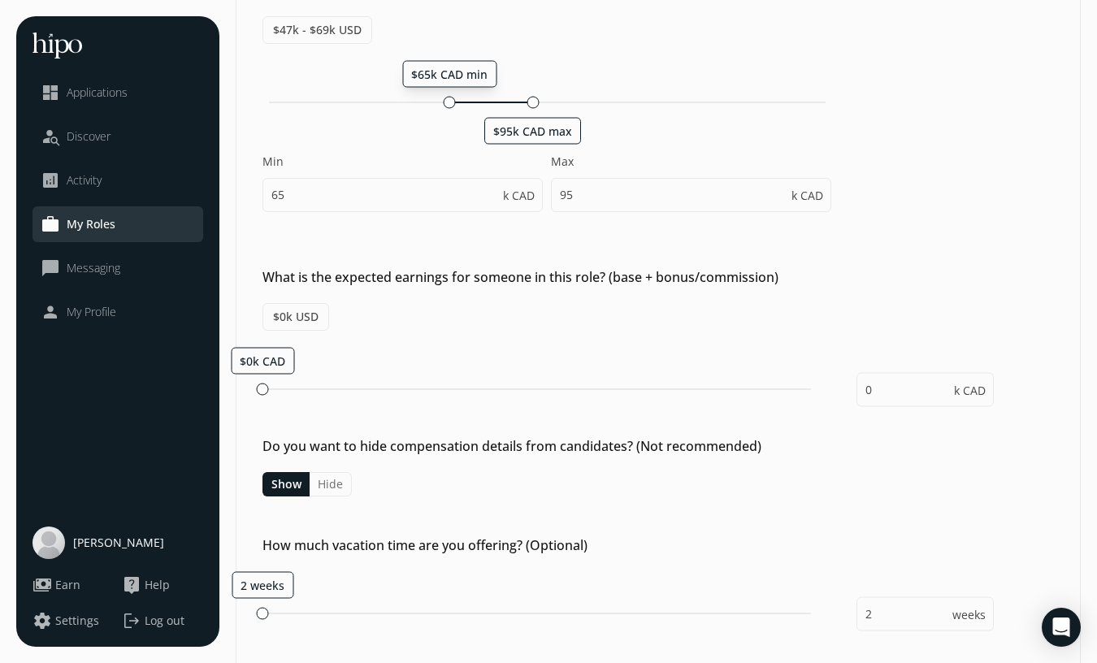
scroll to position [476, 0]
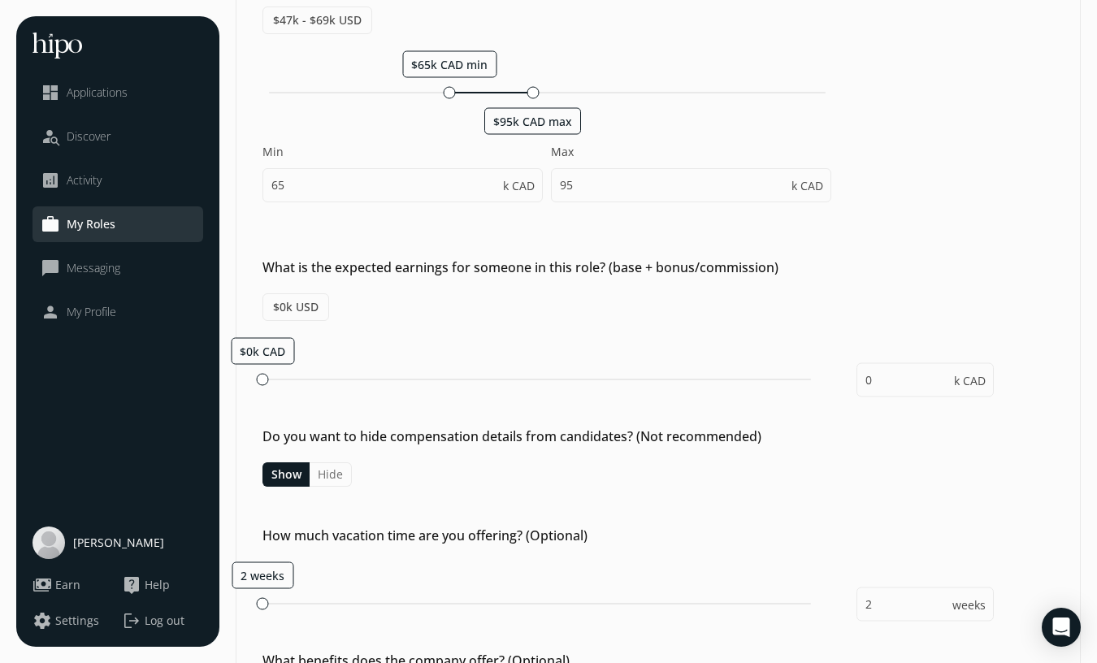
drag, startPoint x: 442, startPoint y: 313, endPoint x: 331, endPoint y: 371, distance: 125.7
click at [331, 371] on div "What is the expected earnings for someone in this role? (base + bonus/commissio…" at bounding box center [657, 323] width 843 height 130
drag, startPoint x: 331, startPoint y: 371, endPoint x: 444, endPoint y: 380, distance: 113.3
click at [444, 380] on div at bounding box center [444, 379] width 12 height 12
type input "100"
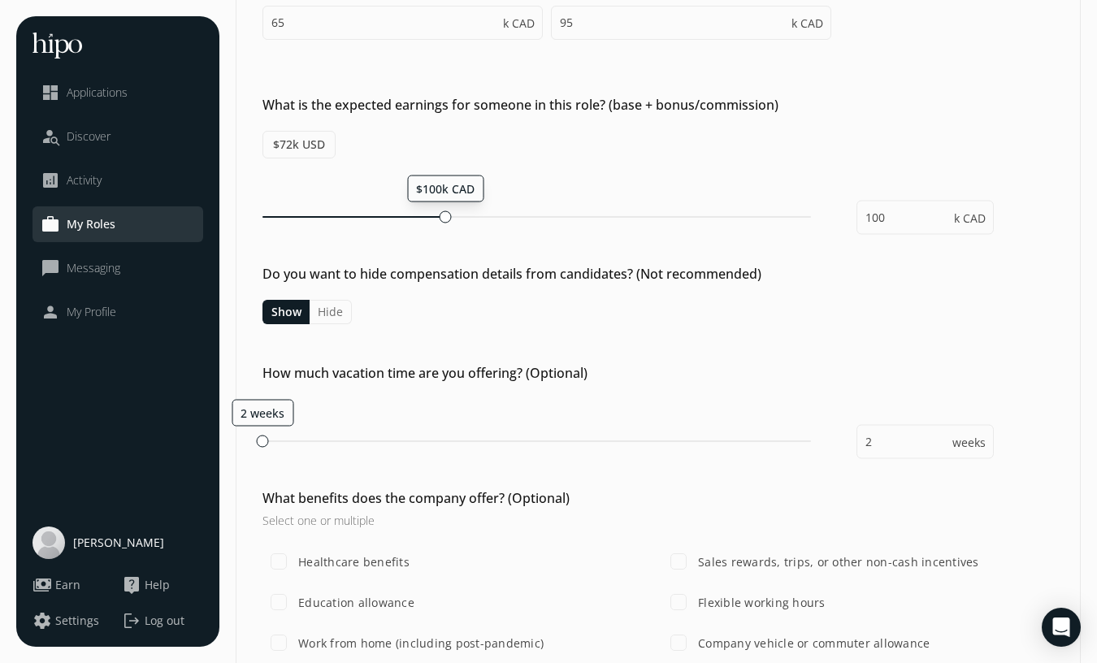
scroll to position [654, 0]
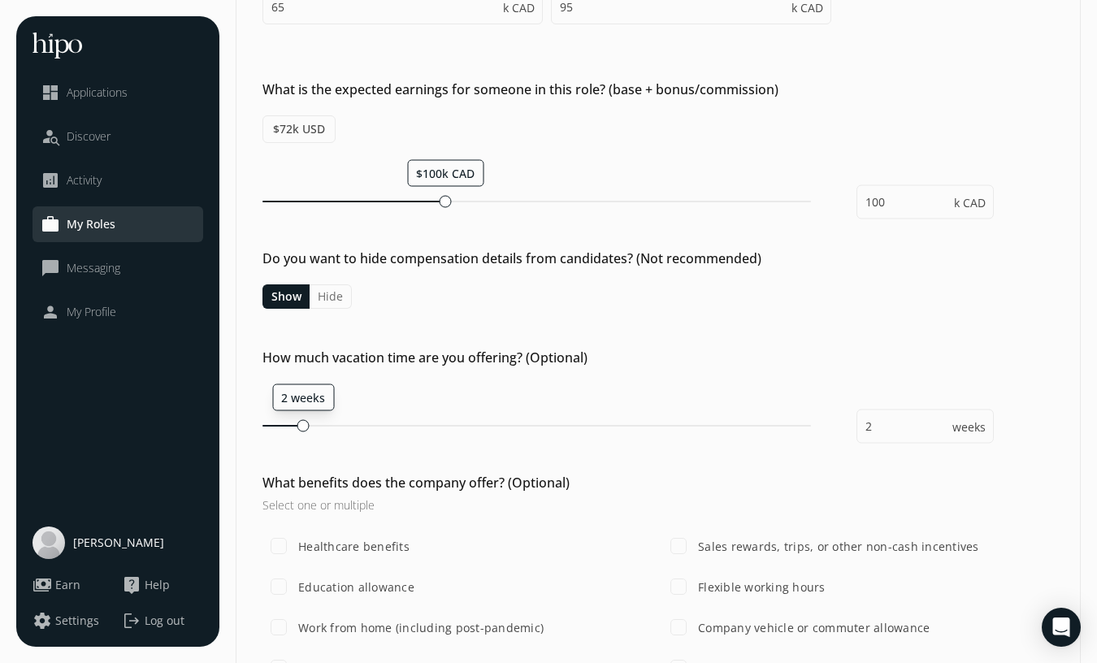
type input "3"
drag, startPoint x: 444, startPoint y: 380, endPoint x: 340, endPoint y: 430, distance: 115.2
click at [340, 430] on div at bounding box center [338, 425] width 12 height 12
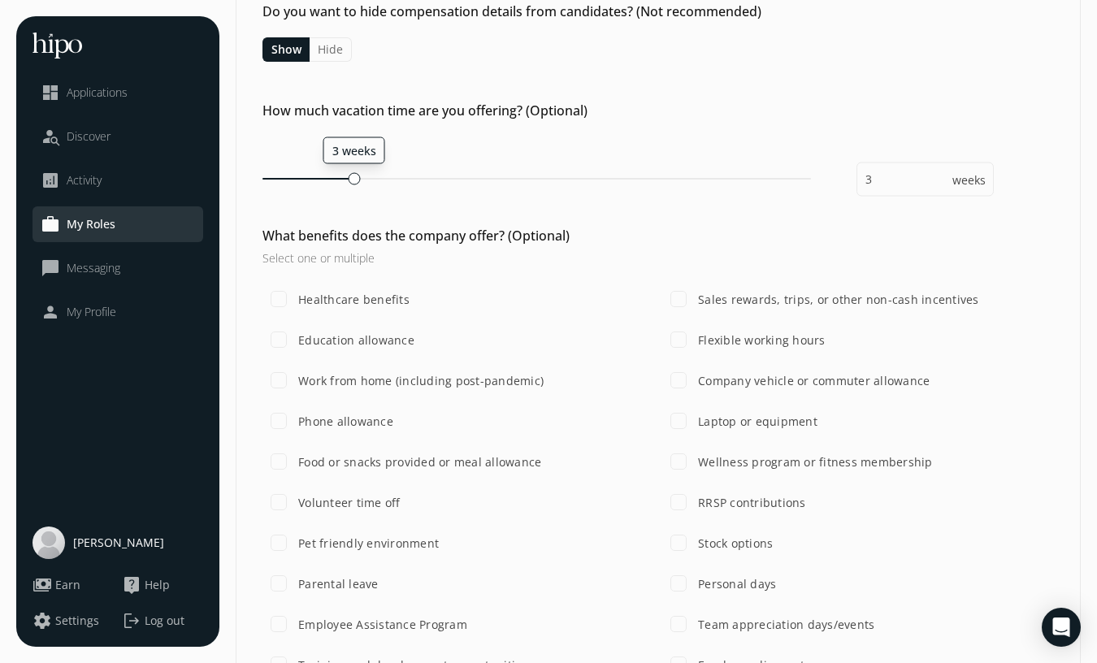
scroll to position [912, 0]
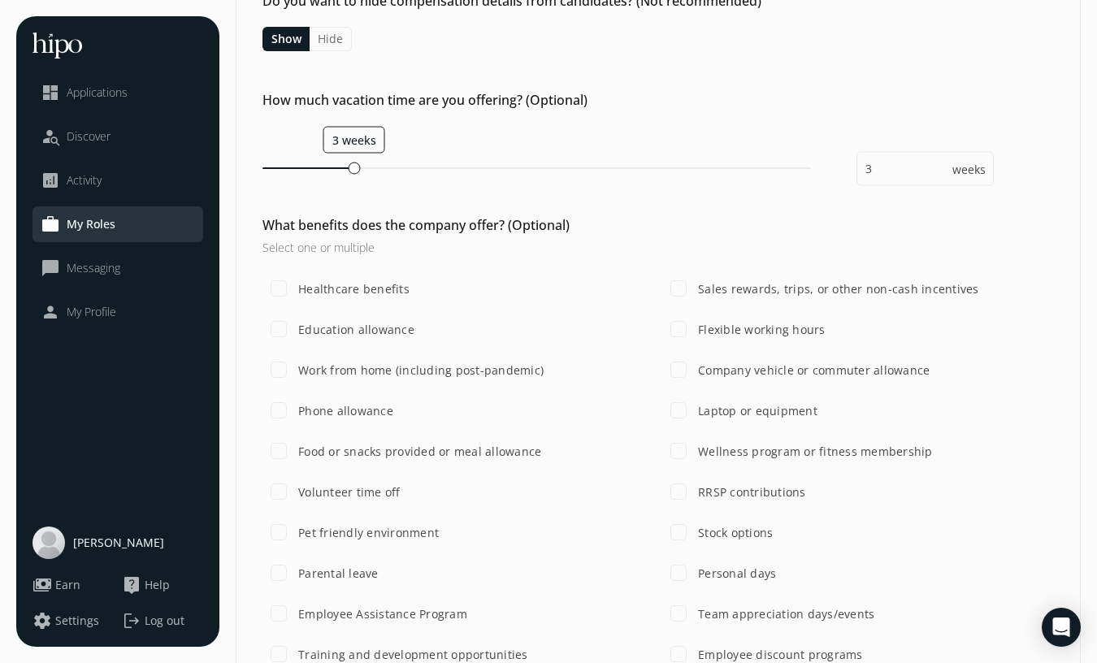
drag, startPoint x: 340, startPoint y: 430, endPoint x: 301, endPoint y: 287, distance: 148.0
click at [301, 287] on label "Healthcare benefits" at bounding box center [352, 288] width 115 height 17
click at [295, 287] on input "Healthcare benefits" at bounding box center [278, 288] width 32 height 32
checkbox input "true"
click at [682, 405] on input "Laptop or equipment" at bounding box center [678, 410] width 32 height 32
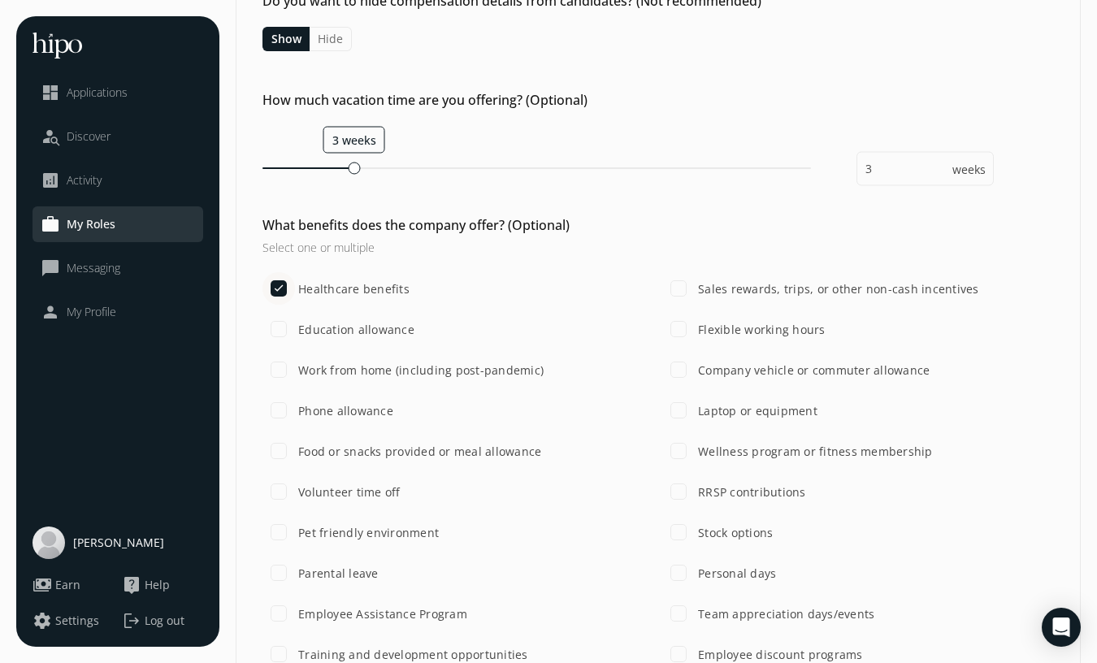
checkbox input "true"
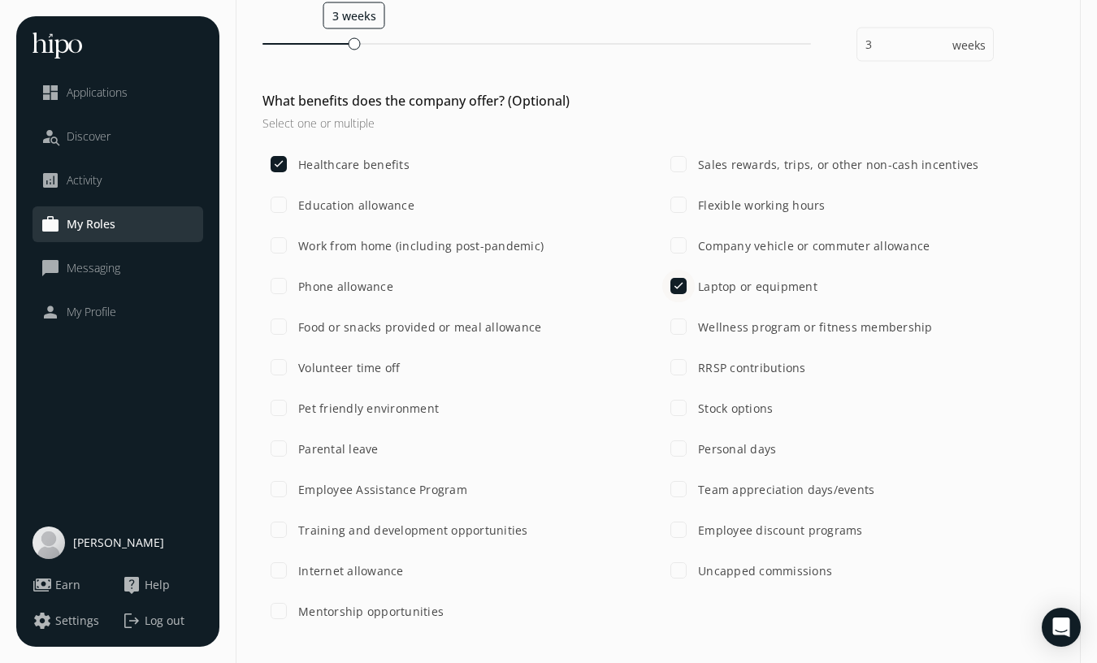
scroll to position [1085, 0]
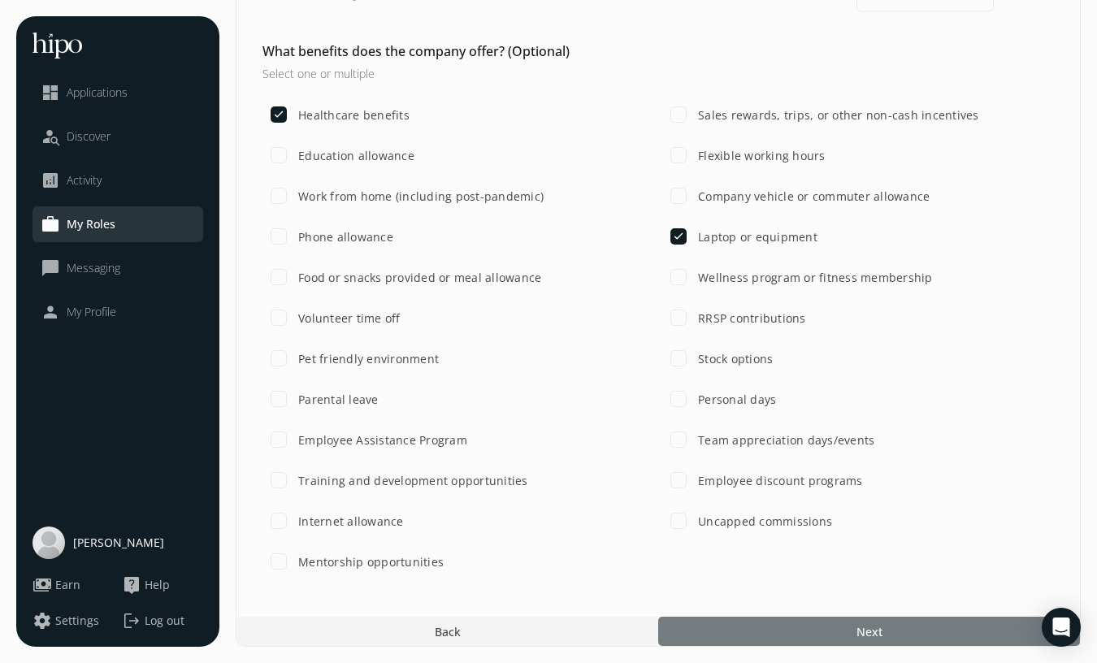
click at [767, 622] on div at bounding box center [869, 631] width 422 height 29
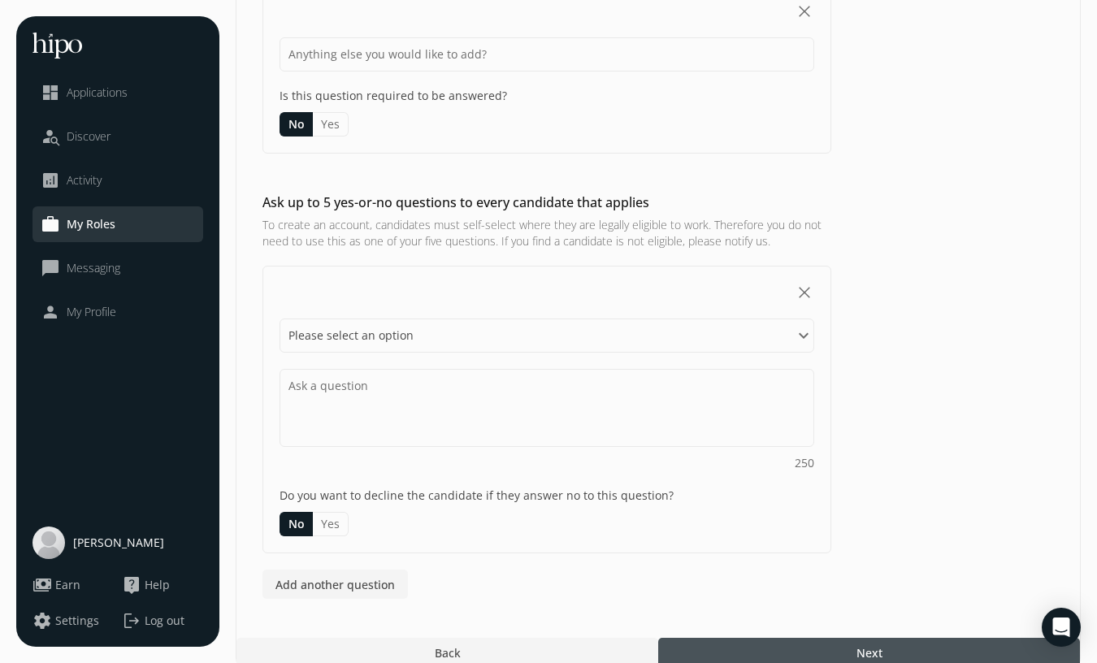
scroll to position [222, 0]
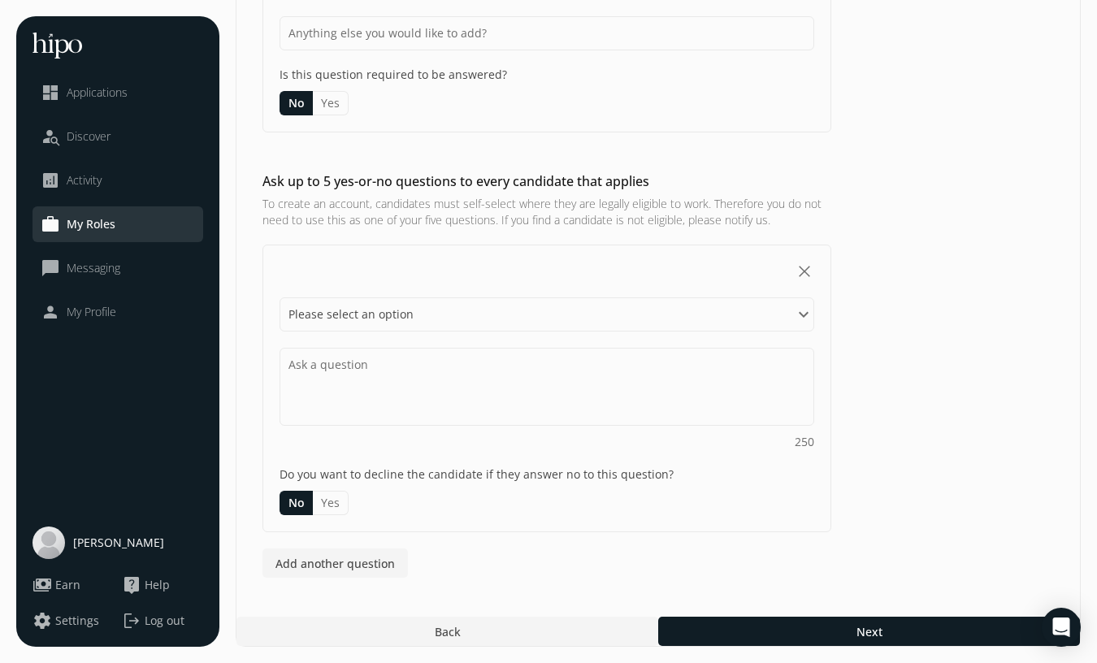
click at [803, 272] on button "close" at bounding box center [804, 271] width 19 height 19
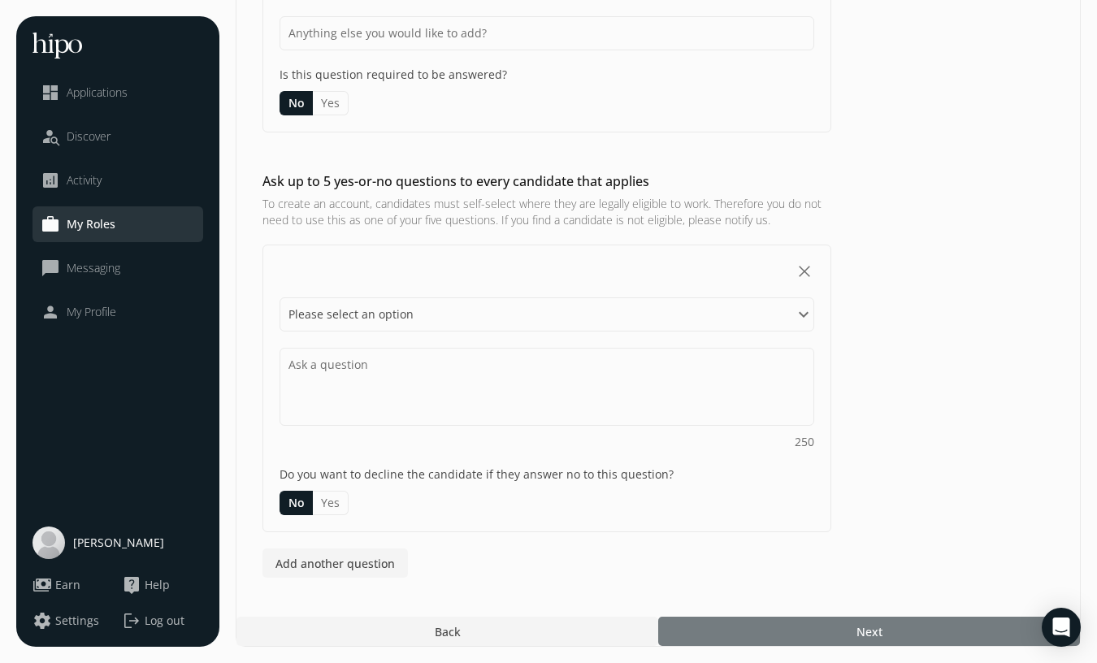
drag, startPoint x: 301, startPoint y: 287, endPoint x: 838, endPoint y: 630, distance: 636.5
click at [838, 630] on div at bounding box center [869, 631] width 422 height 29
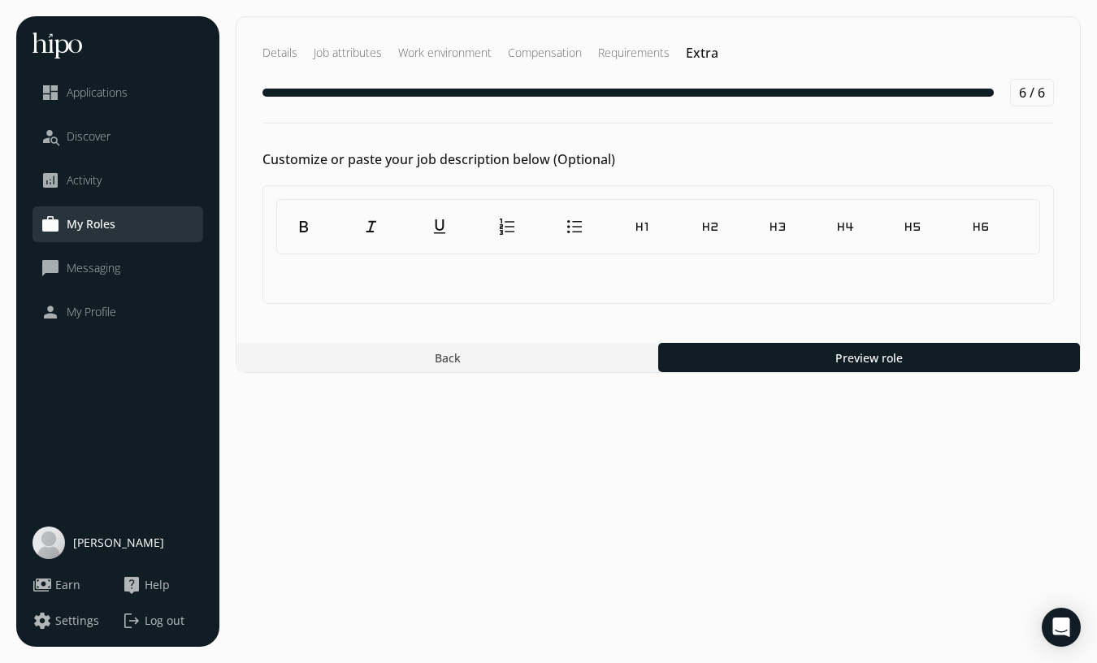
click at [597, 279] on p at bounding box center [658, 271] width 764 height 19
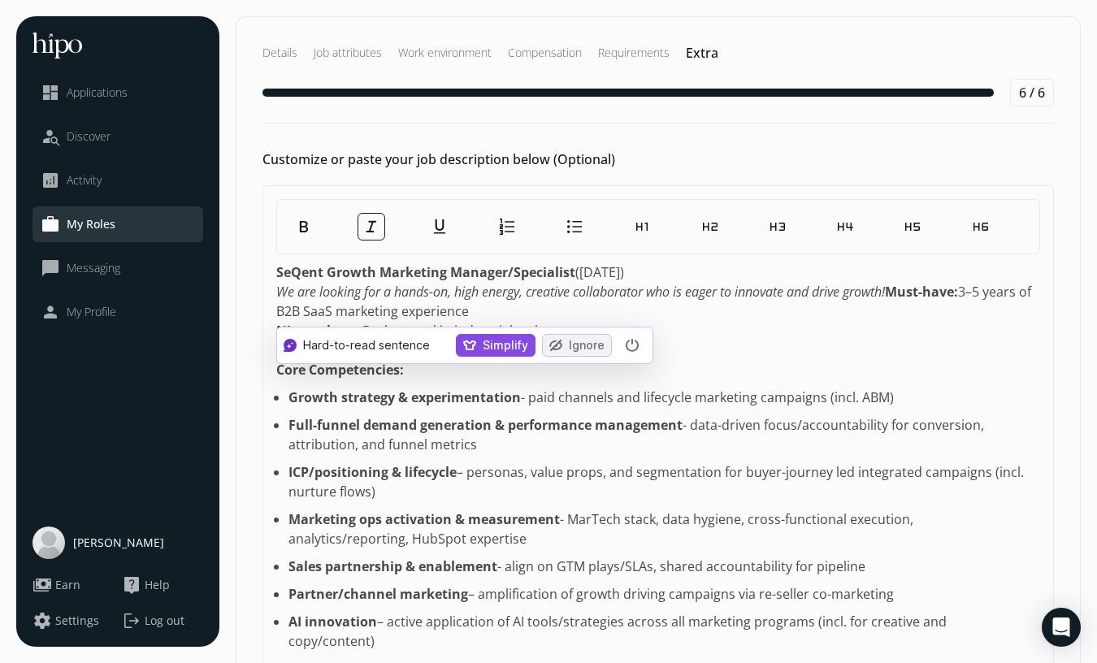
click at [515, 285] on em "We are looking for a hands-on, high energy, creative collaborator who is eager …" at bounding box center [580, 292] width 609 height 18
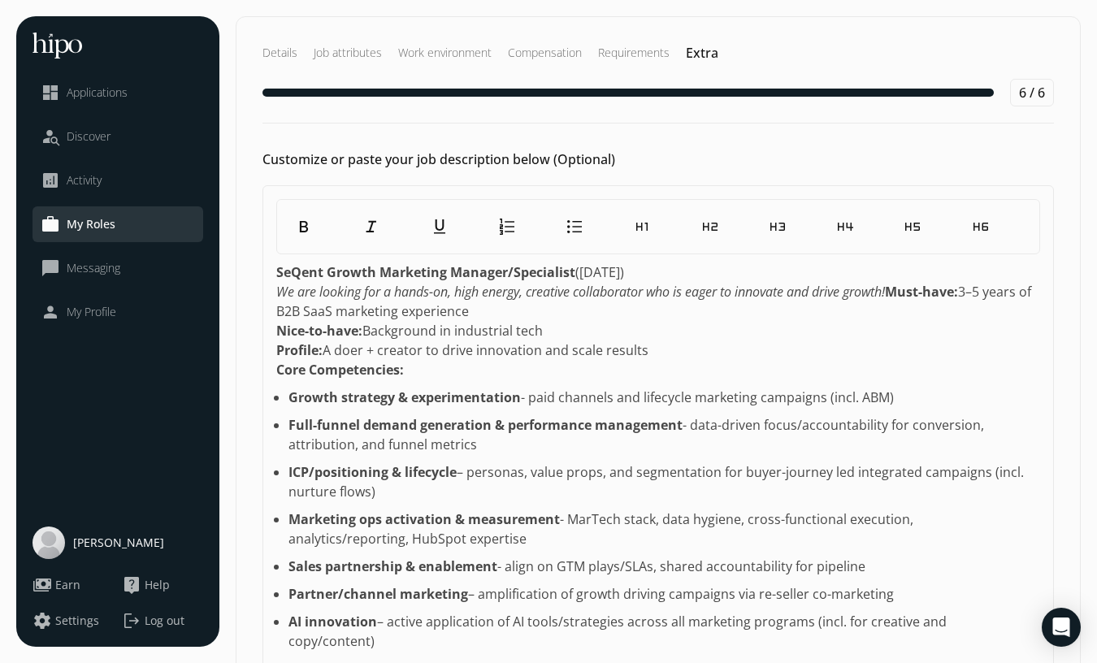
drag, startPoint x: 670, startPoint y: 270, endPoint x: 576, endPoint y: 270, distance: 94.2
click at [576, 270] on p "SeQent Growth Marketing Manager/Specialist ([DATE]) We are looking for a hands-…" at bounding box center [658, 320] width 764 height 117
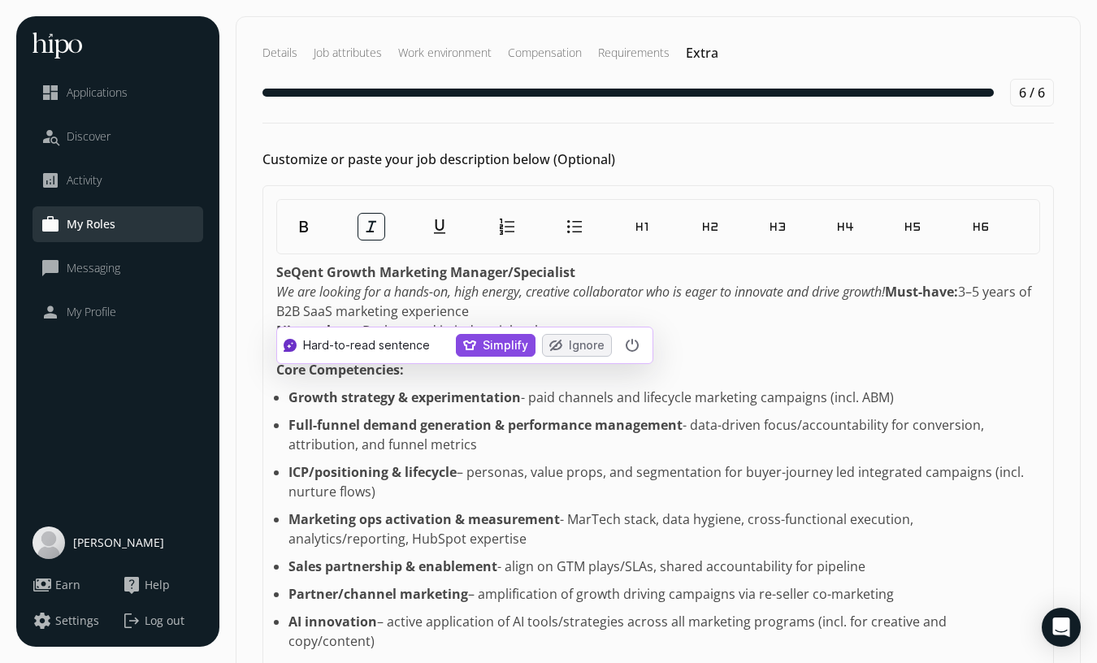
click at [901, 294] on strong "Must-have:" at bounding box center [921, 292] width 73 height 18
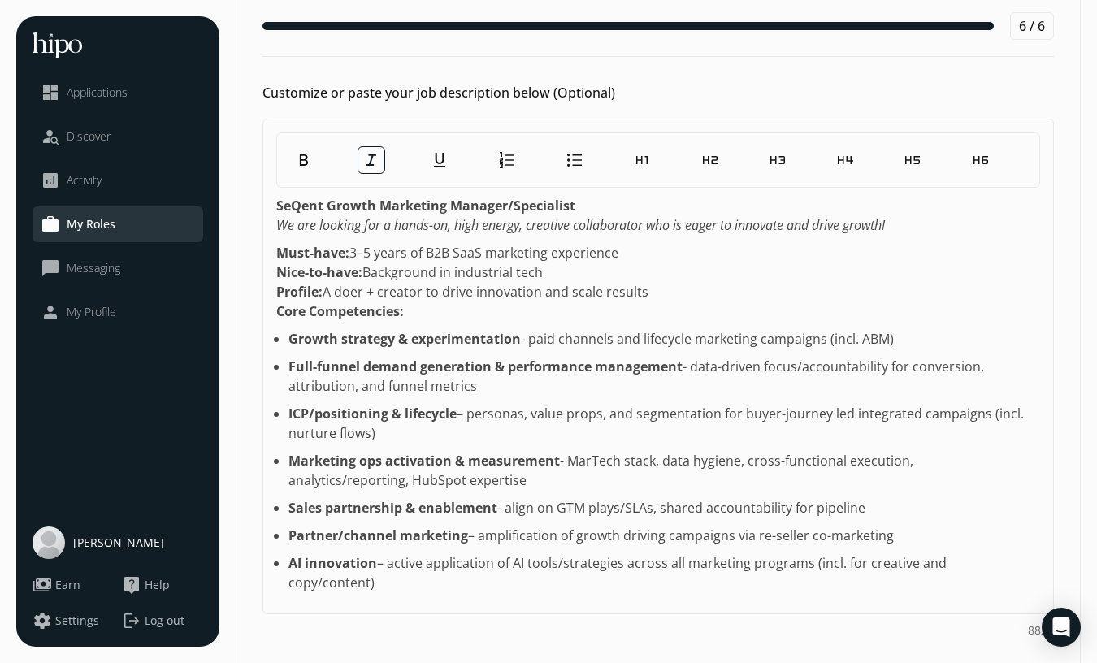
scroll to position [69, 0]
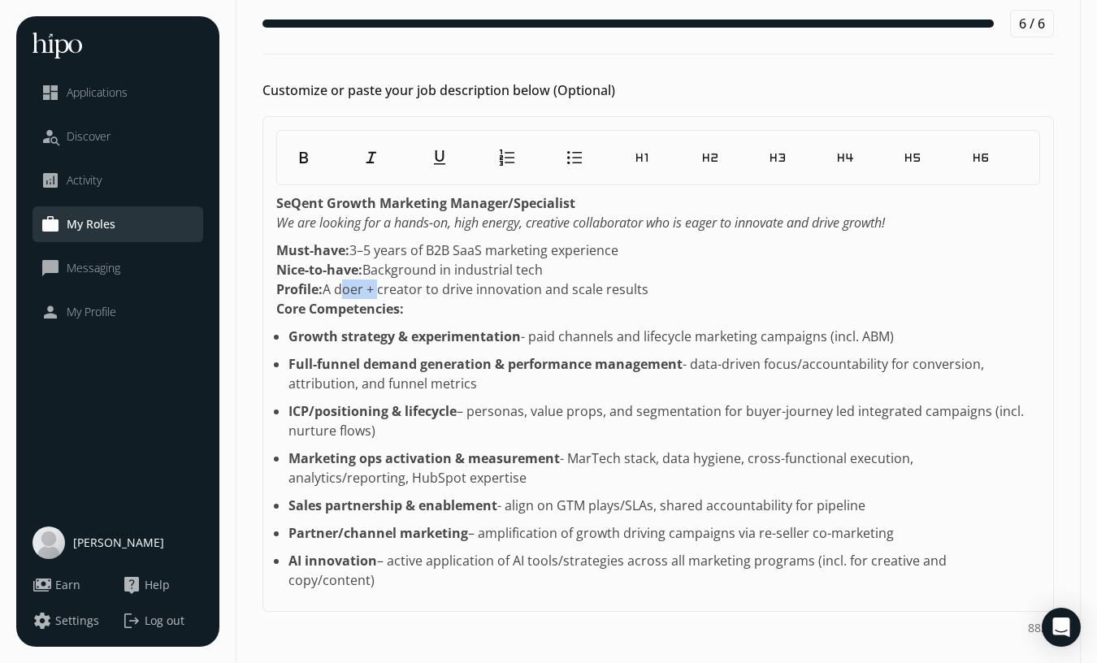
drag, startPoint x: 378, startPoint y: 292, endPoint x: 338, endPoint y: 294, distance: 39.8
click at [338, 294] on p "Must-have: 3–5 years of B2B SaaS marketing experience Nice-to-have: Background …" at bounding box center [658, 279] width 764 height 78
click at [379, 330] on strong "Growth strategy & experimentation" at bounding box center [404, 336] width 232 height 18
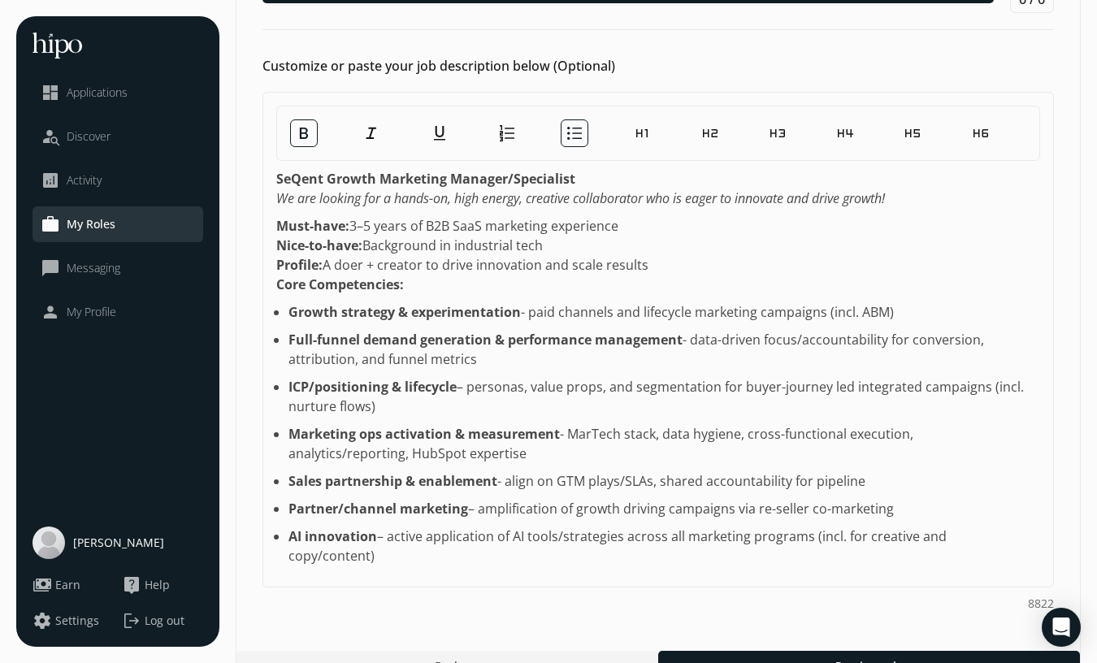
scroll to position [108, 0]
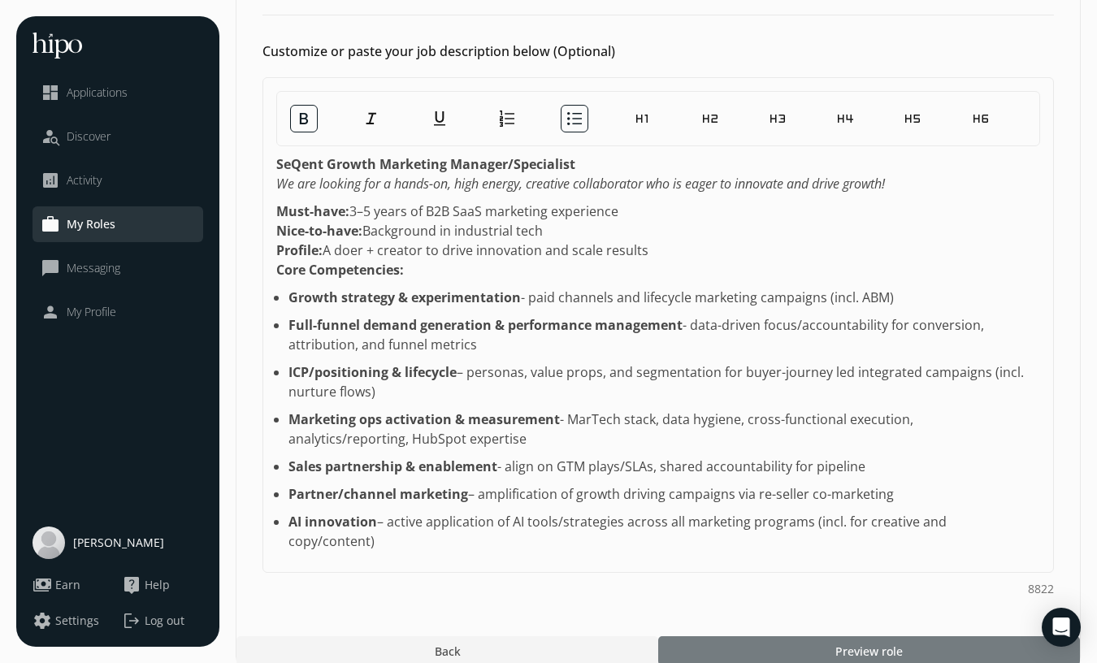
click at [875, 643] on span "Preview role" at bounding box center [868, 651] width 67 height 17
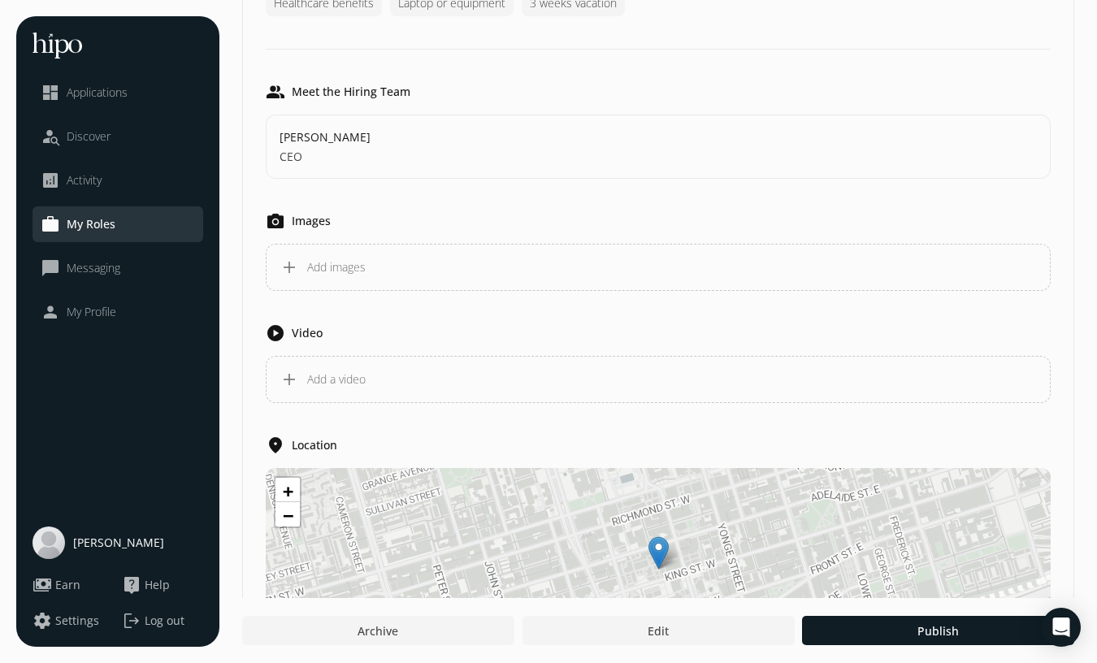
scroll to position [1153, 0]
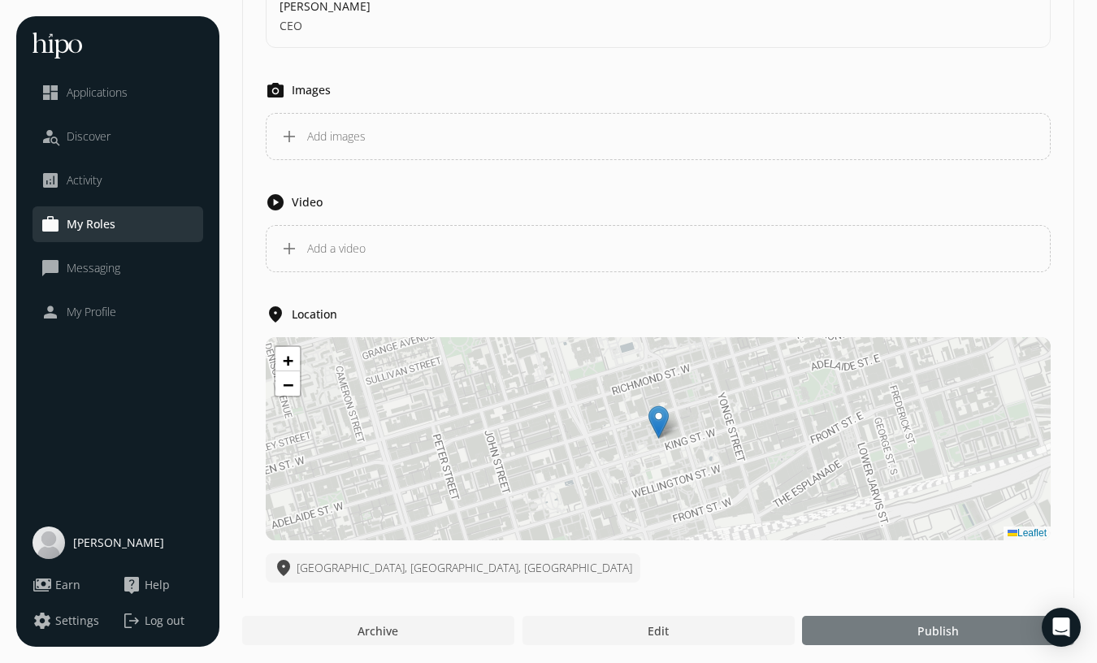
click at [925, 627] on span "Publish" at bounding box center [937, 630] width 41 height 17
